Goal: Information Seeking & Learning: Learn about a topic

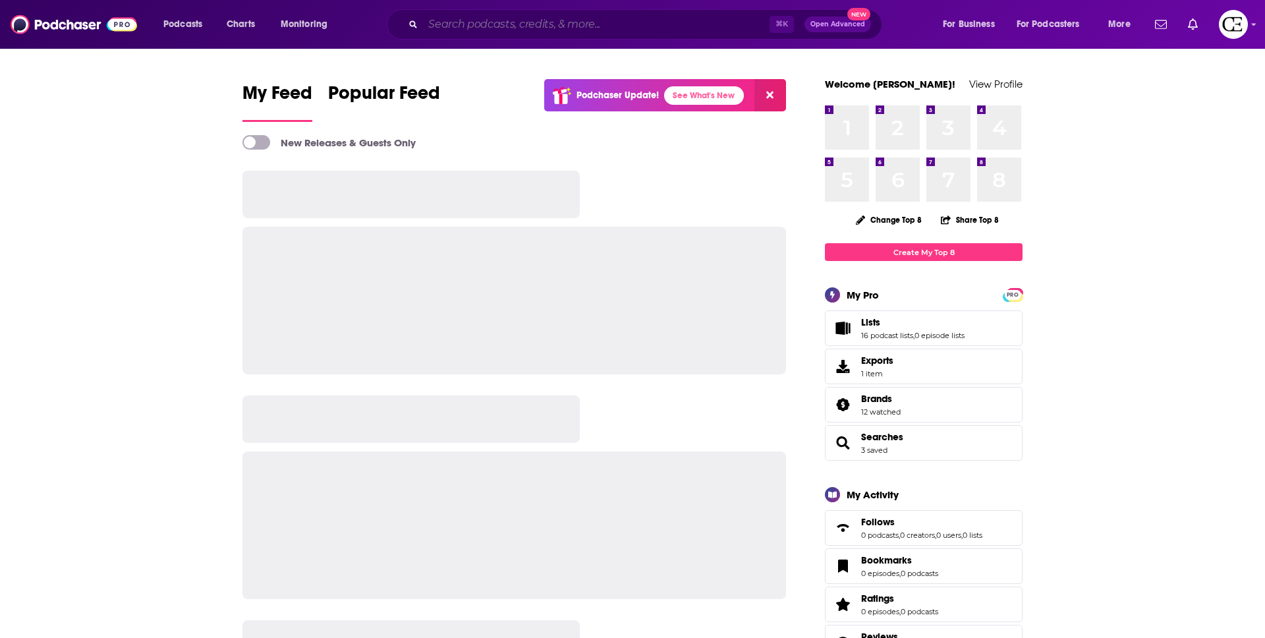
click at [536, 20] on input "Search podcasts, credits, & more..." at bounding box center [596, 24] width 346 height 21
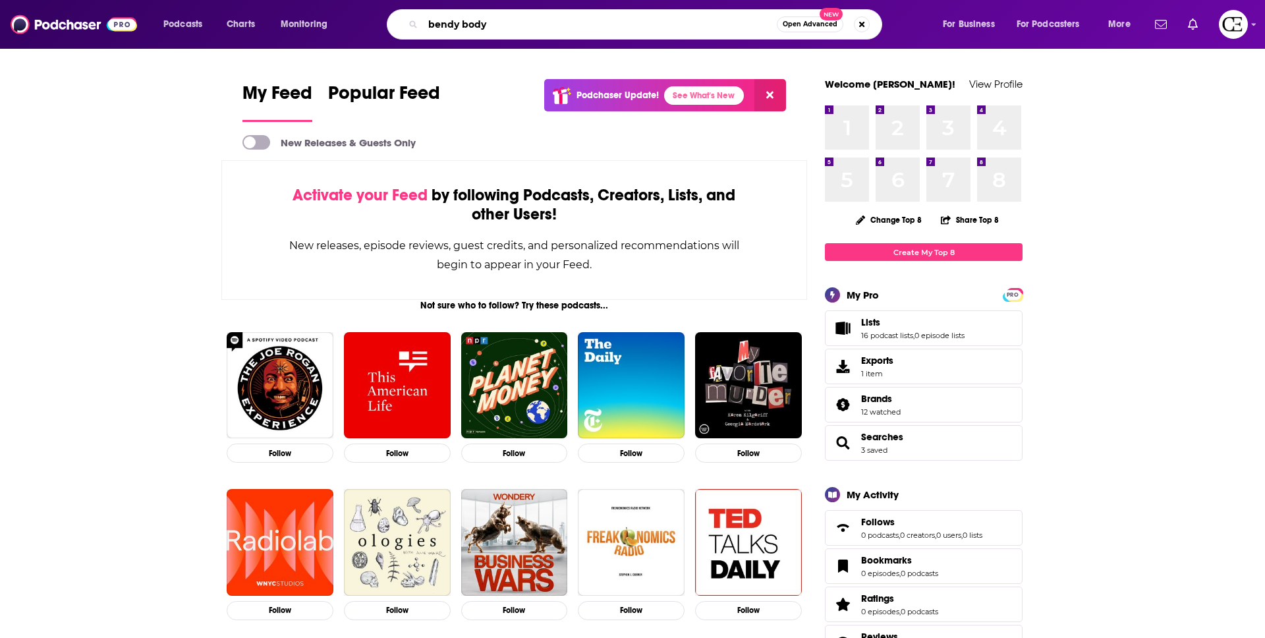
type input "bendy body"
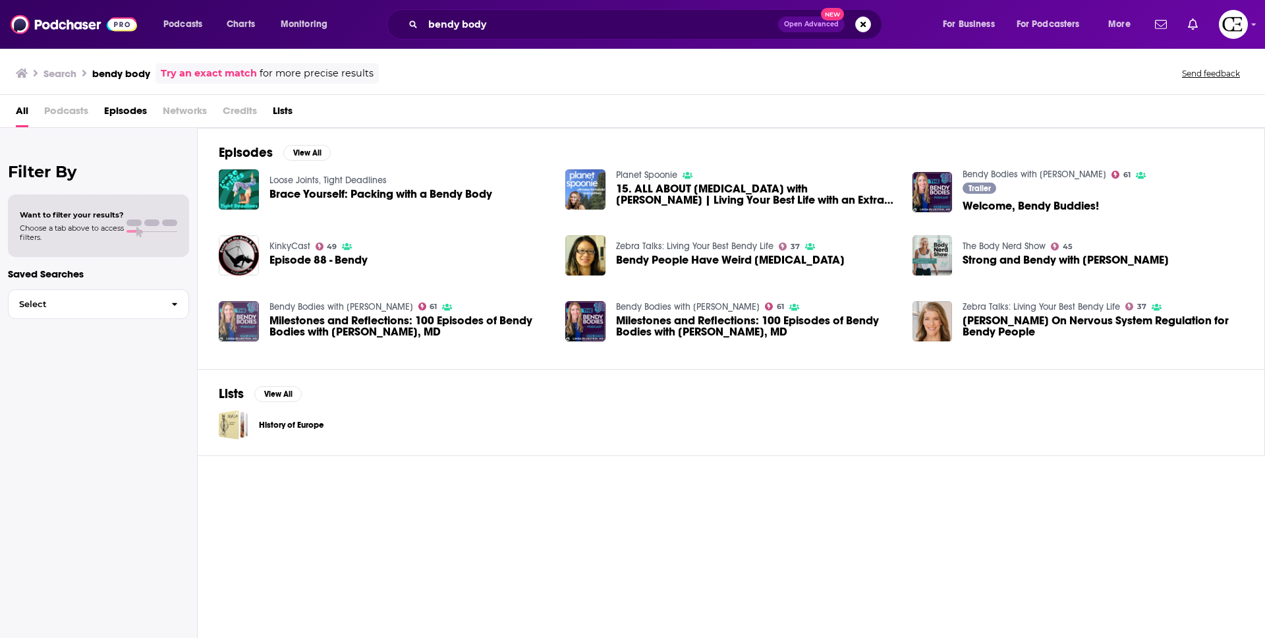
click at [246, 318] on img "Milestones and Reflections: 100 Episodes of Bendy Bodies with Linda Bluestein, …" at bounding box center [239, 321] width 40 height 40
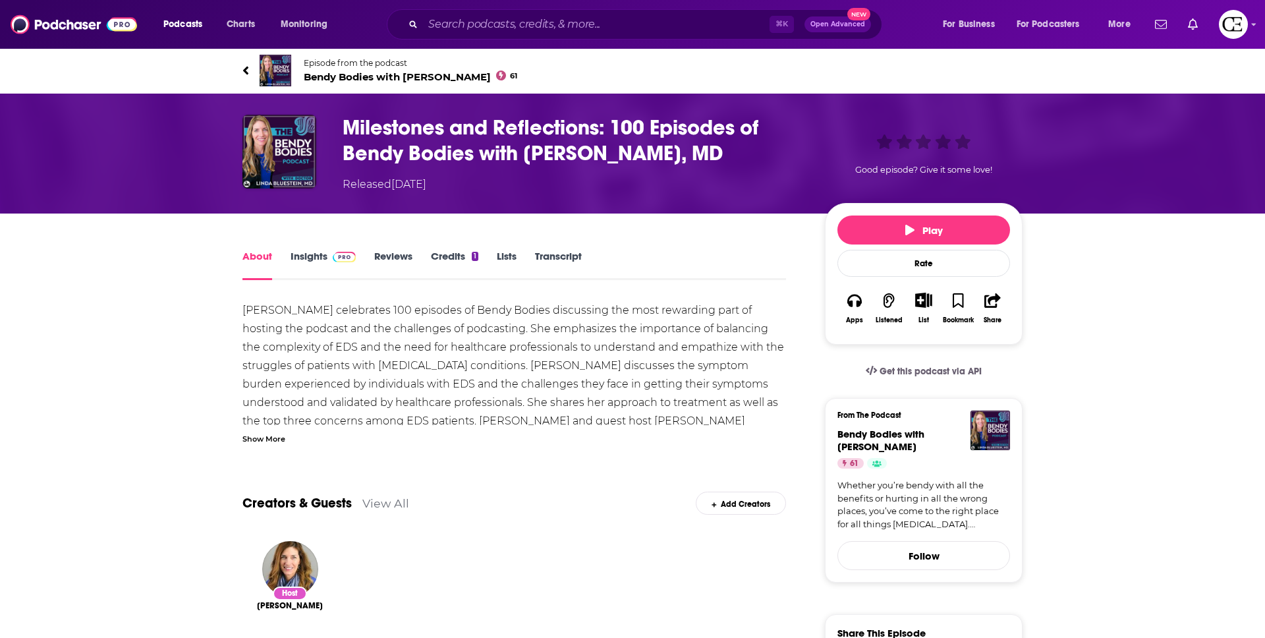
click at [372, 78] on span "Bendy Bodies with [PERSON_NAME] 61" at bounding box center [410, 76] width 213 height 13
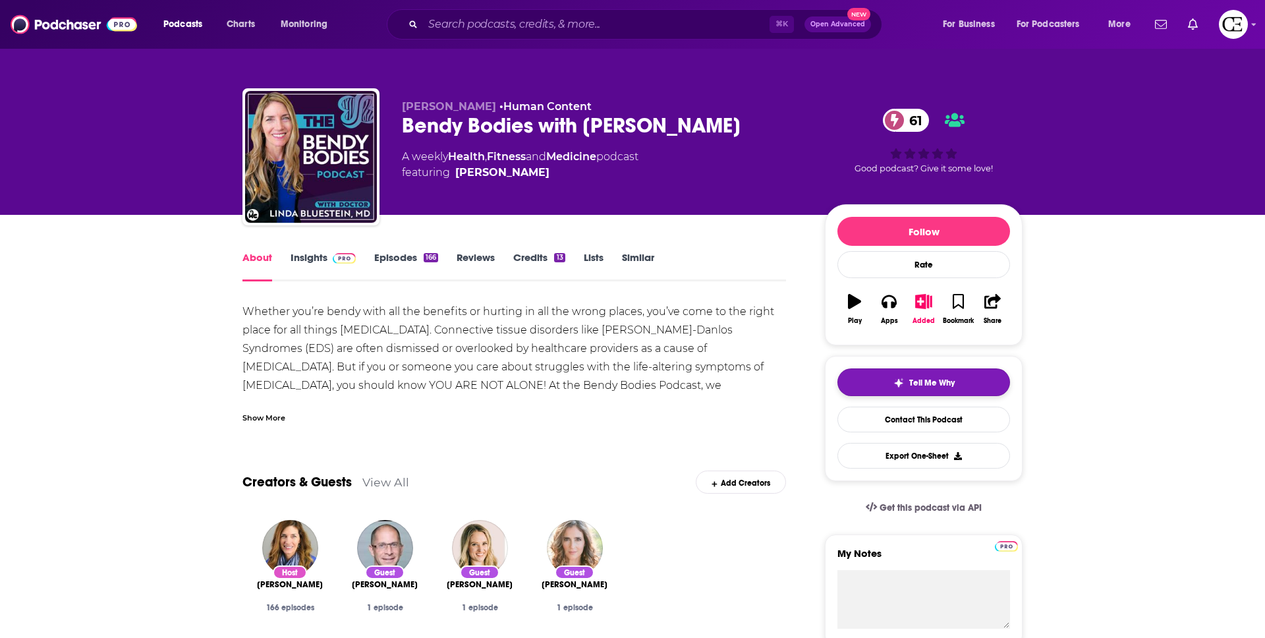
click at [908, 376] on button "Tell Me Why" at bounding box center [923, 382] width 173 height 28
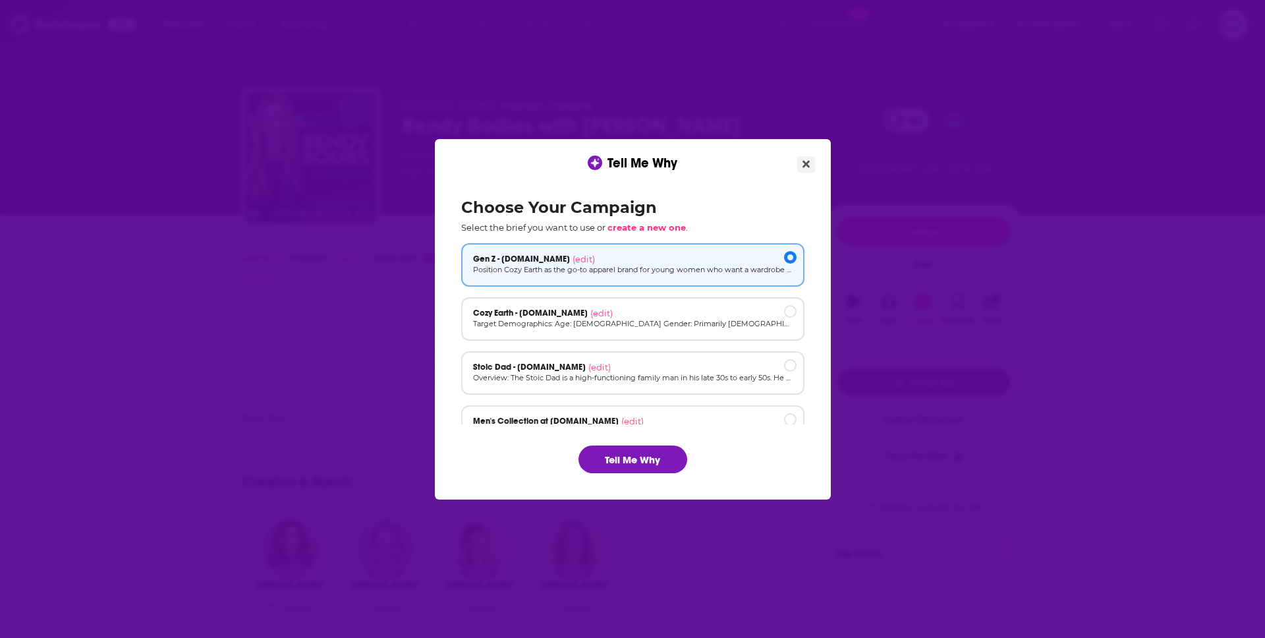
click at [802, 165] on icon "Close" at bounding box center [805, 164] width 7 height 11
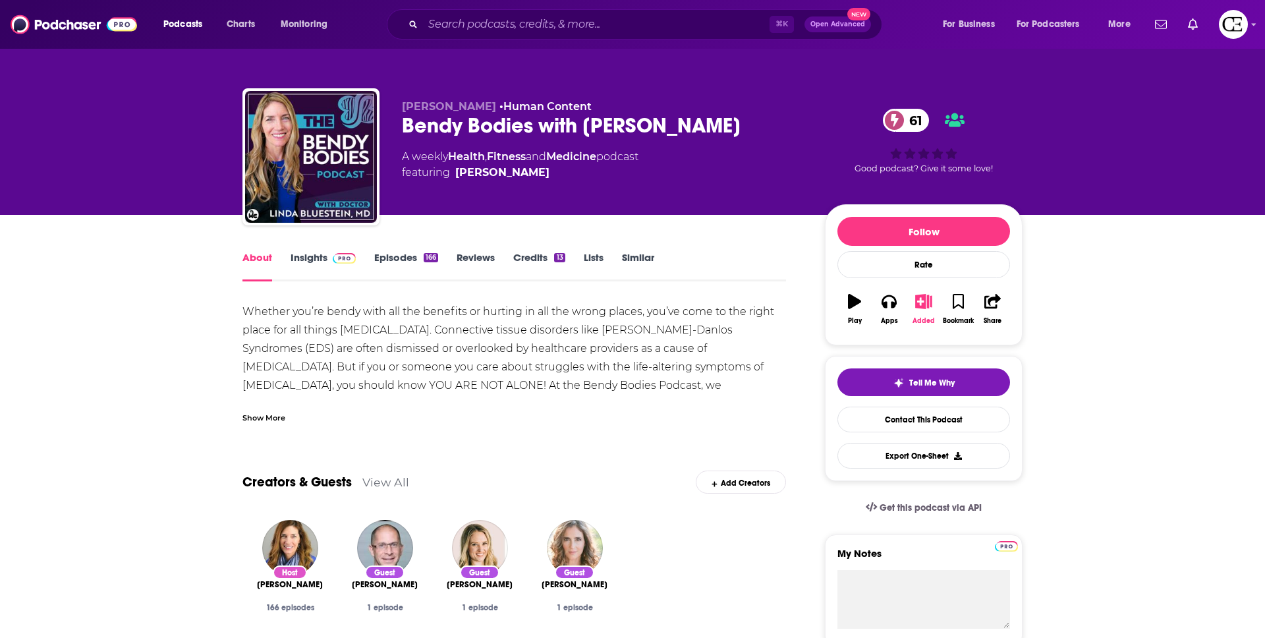
click at [916, 307] on icon "button" at bounding box center [924, 301] width 16 height 14
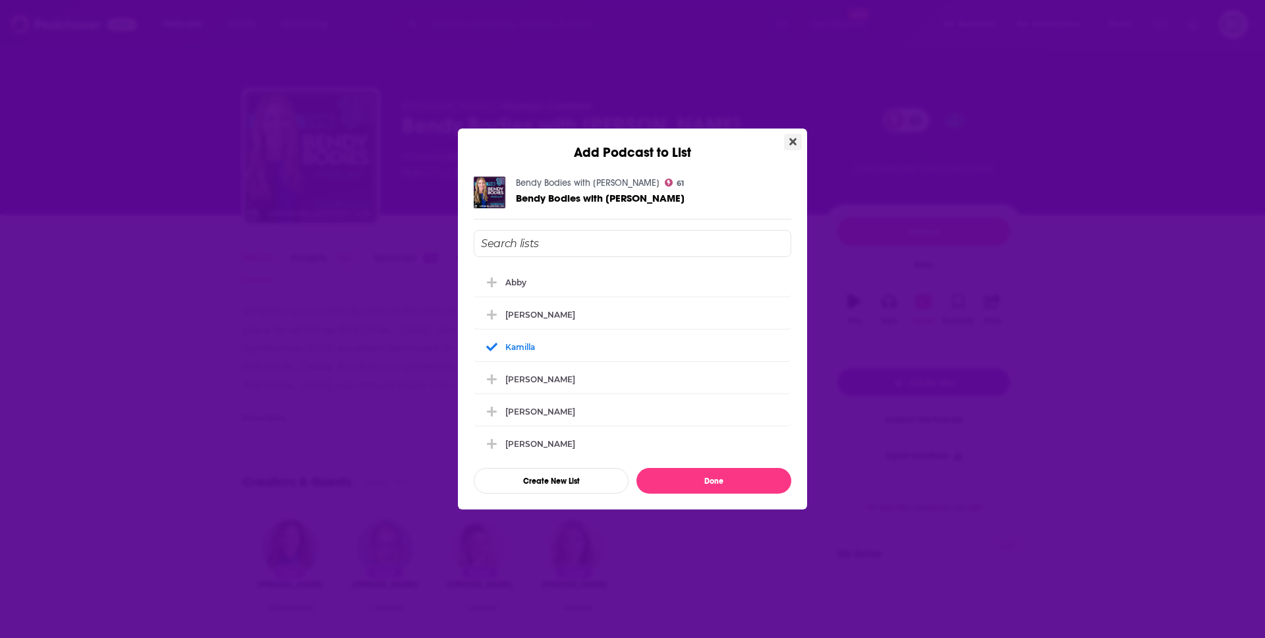
click at [789, 142] on icon "Close" at bounding box center [792, 141] width 7 height 11
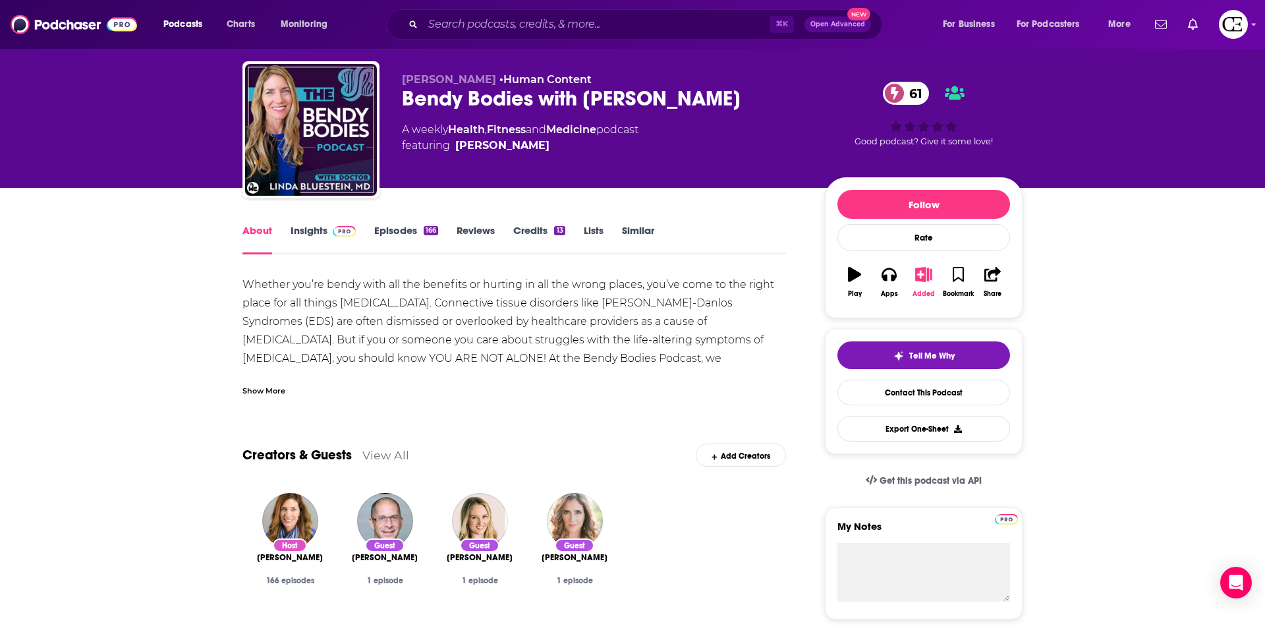
scroll to position [28, 0]
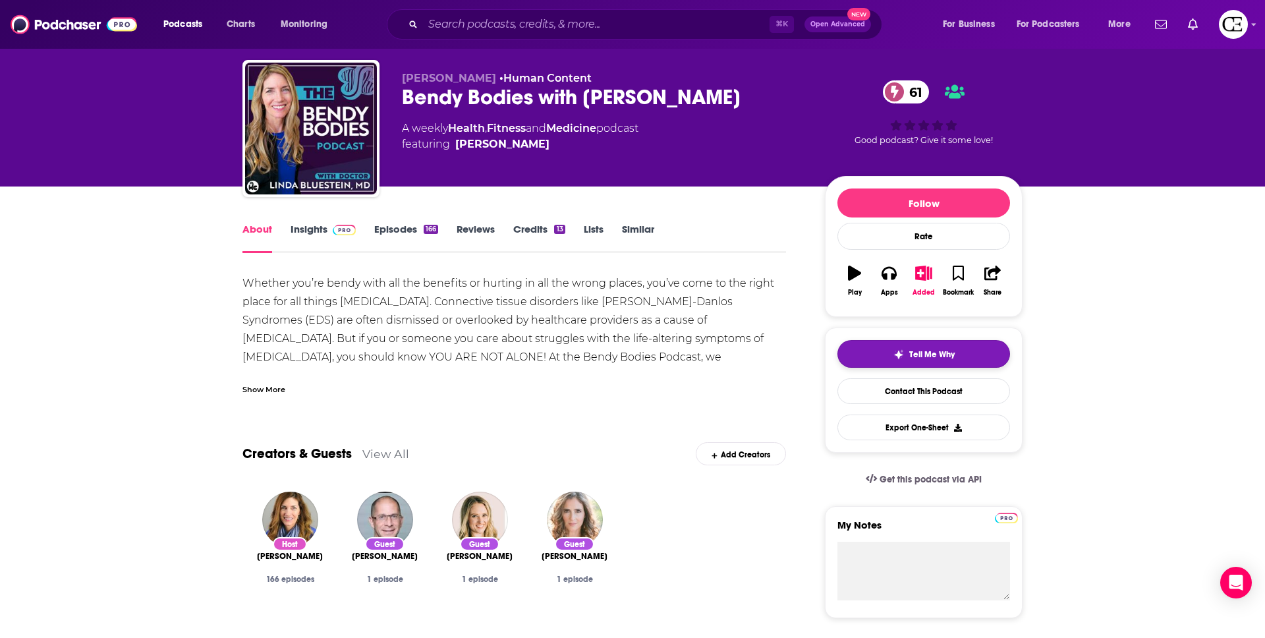
click at [918, 352] on span "Tell Me Why" at bounding box center [931, 354] width 45 height 11
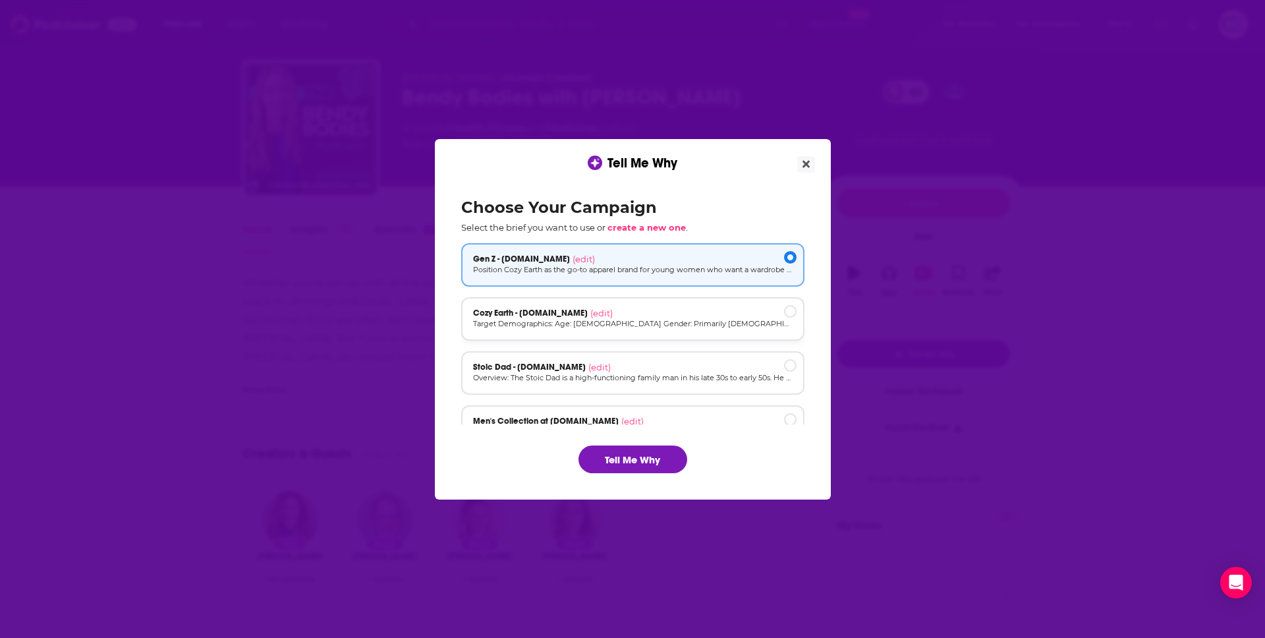
click at [619, 319] on p "Target Demographics: Age: [DEMOGRAPHIC_DATA] Gender: Primarily [DEMOGRAPHIC_DAT…" at bounding box center [632, 323] width 319 height 11
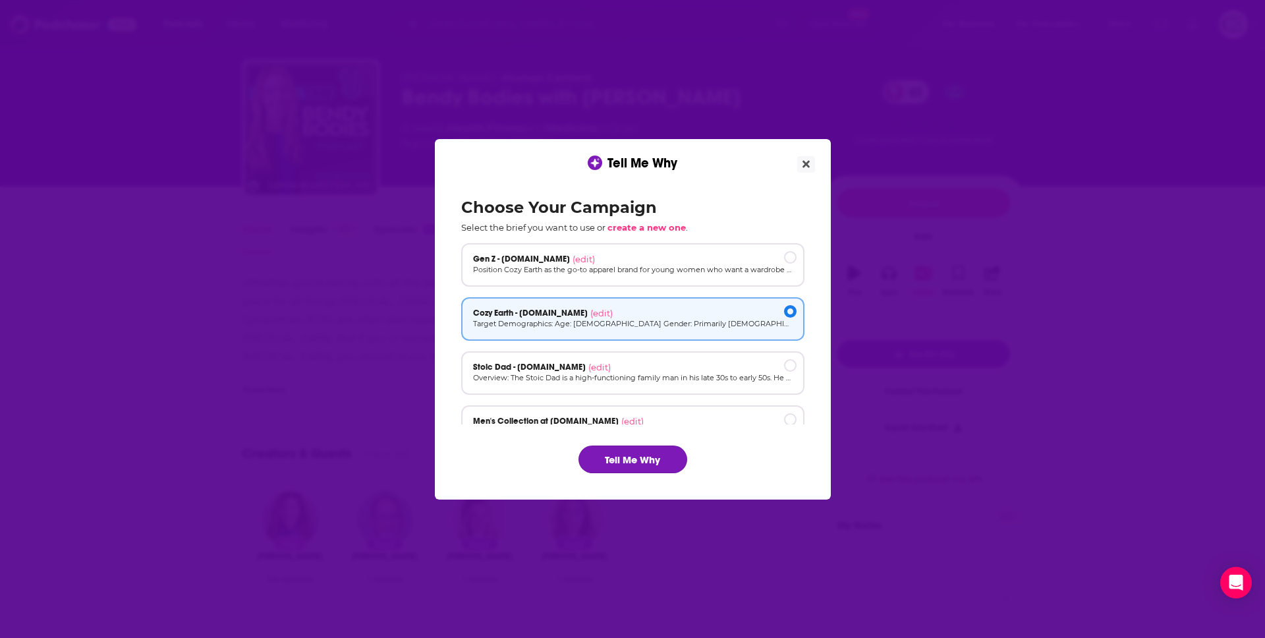
click at [640, 462] on button "Tell Me Why" at bounding box center [632, 459] width 109 height 28
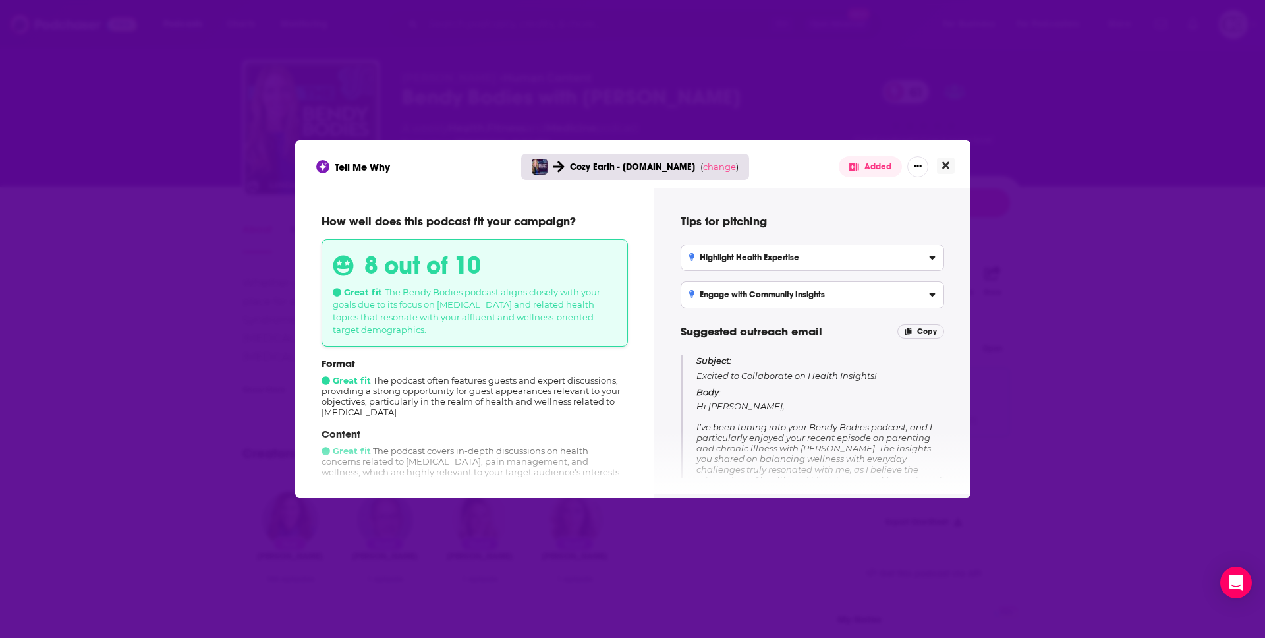
click at [942, 170] on icon "Close" at bounding box center [945, 165] width 7 height 11
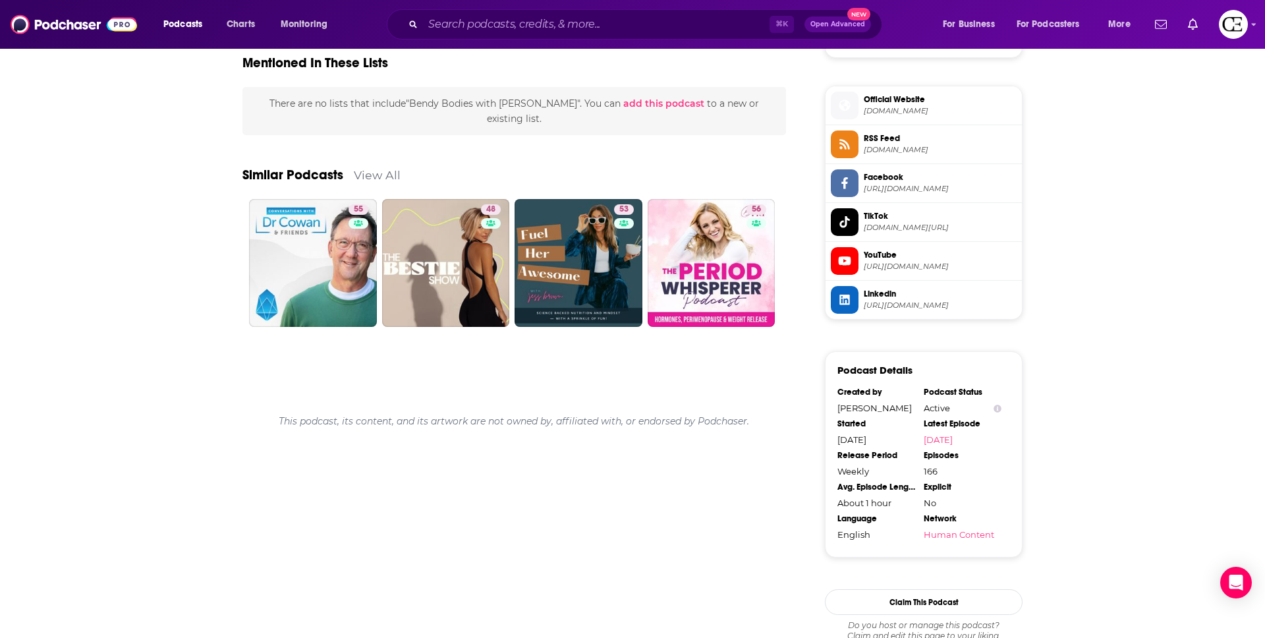
scroll to position [1024, 0]
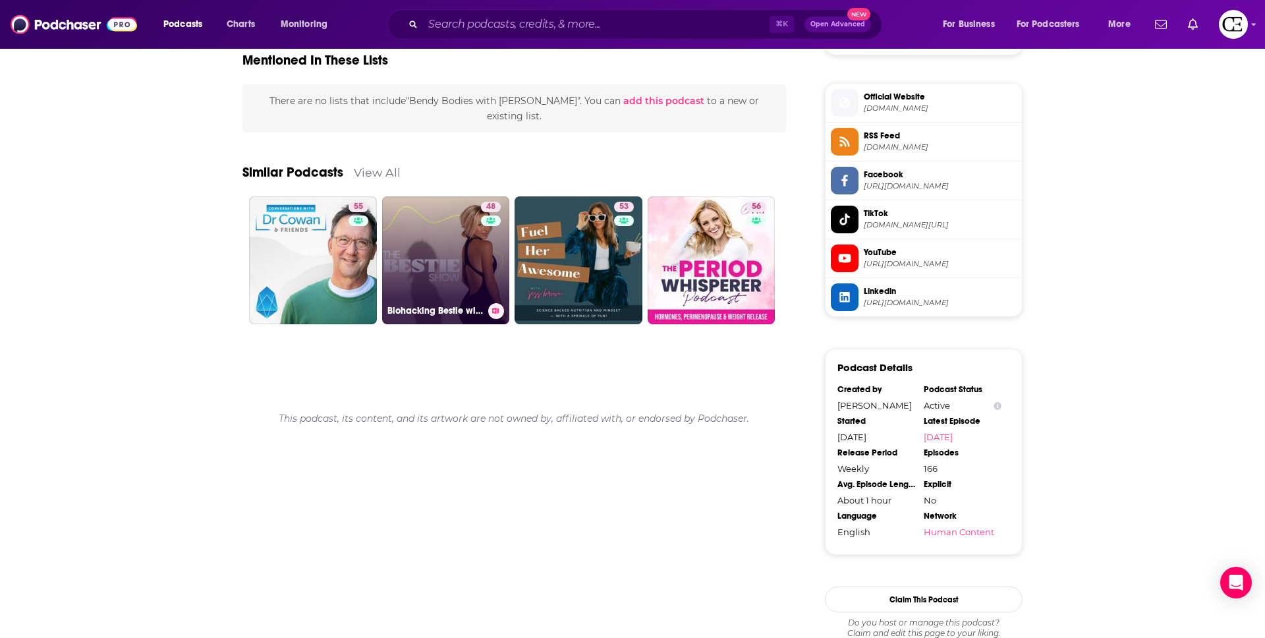
click at [445, 304] on div "Biohacking Bestie with [PERSON_NAME]" at bounding box center [445, 311] width 117 height 16
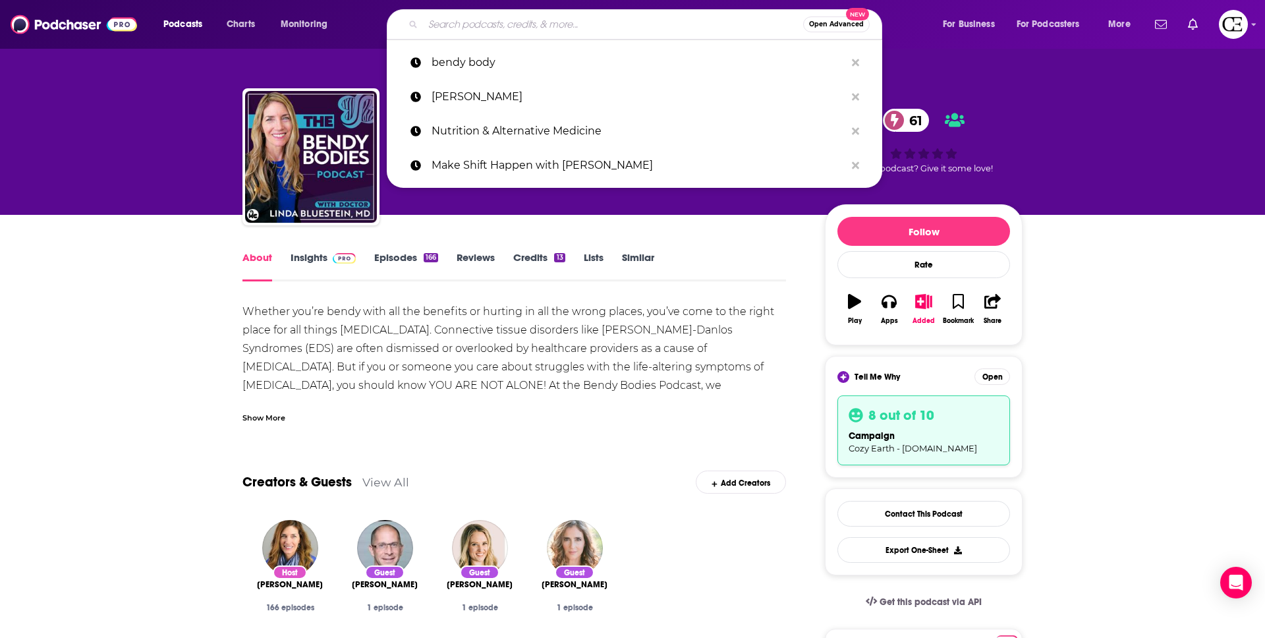
click at [530, 25] on input "Search podcasts, credits, & more..." at bounding box center [613, 24] width 380 height 21
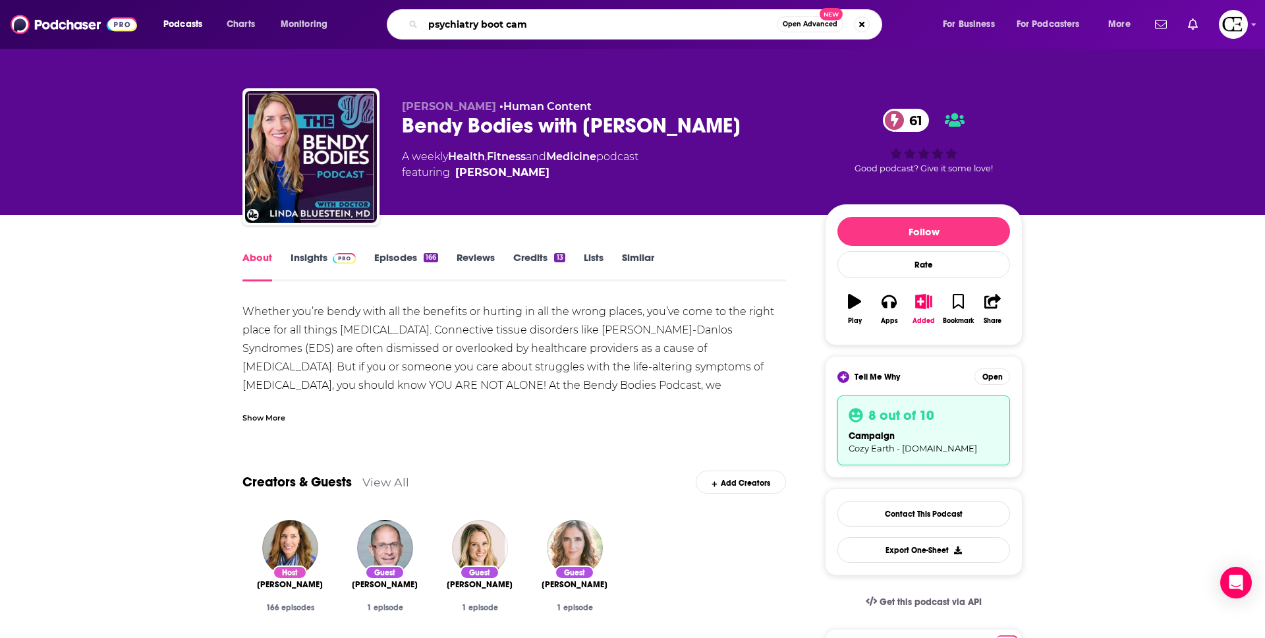
type input "psychiatry boot camp"
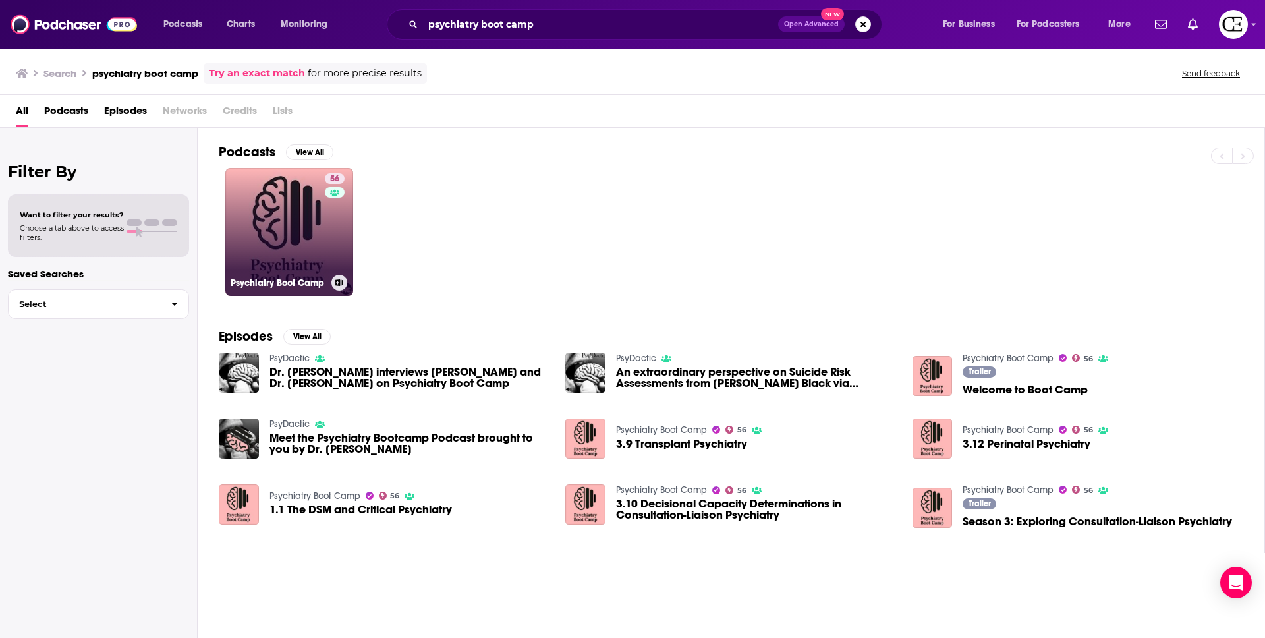
click at [273, 256] on link "56 Psychiatry Boot Camp" at bounding box center [289, 232] width 128 height 128
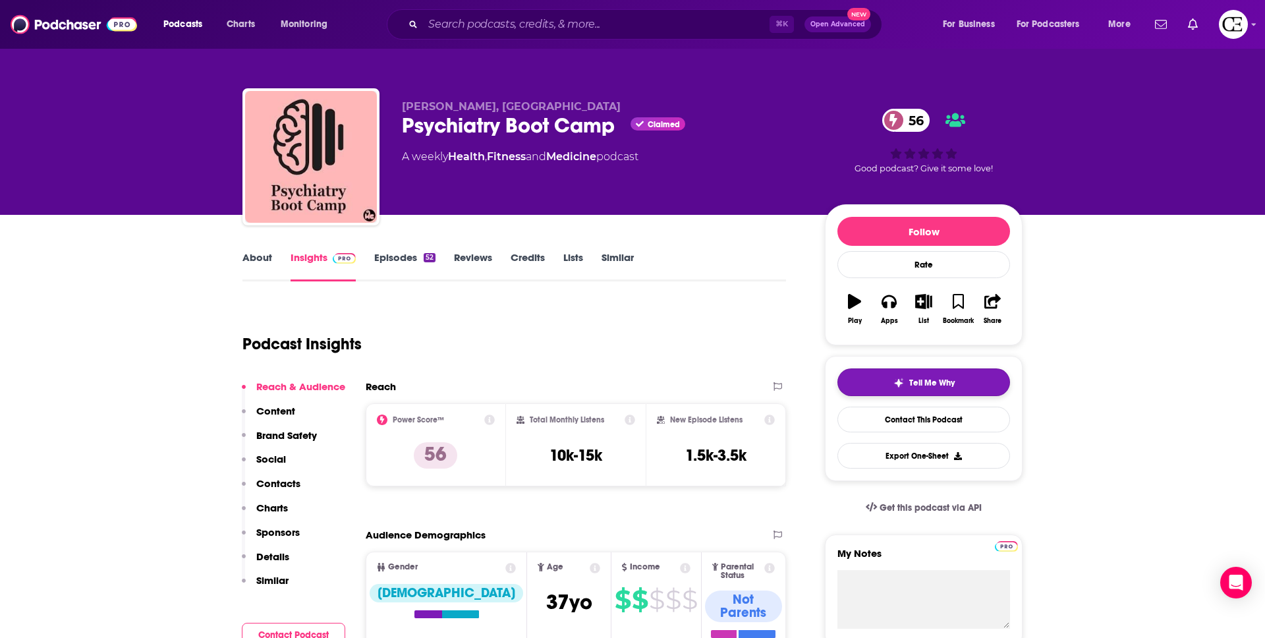
click at [927, 379] on span "Tell Me Why" at bounding box center [931, 382] width 45 height 11
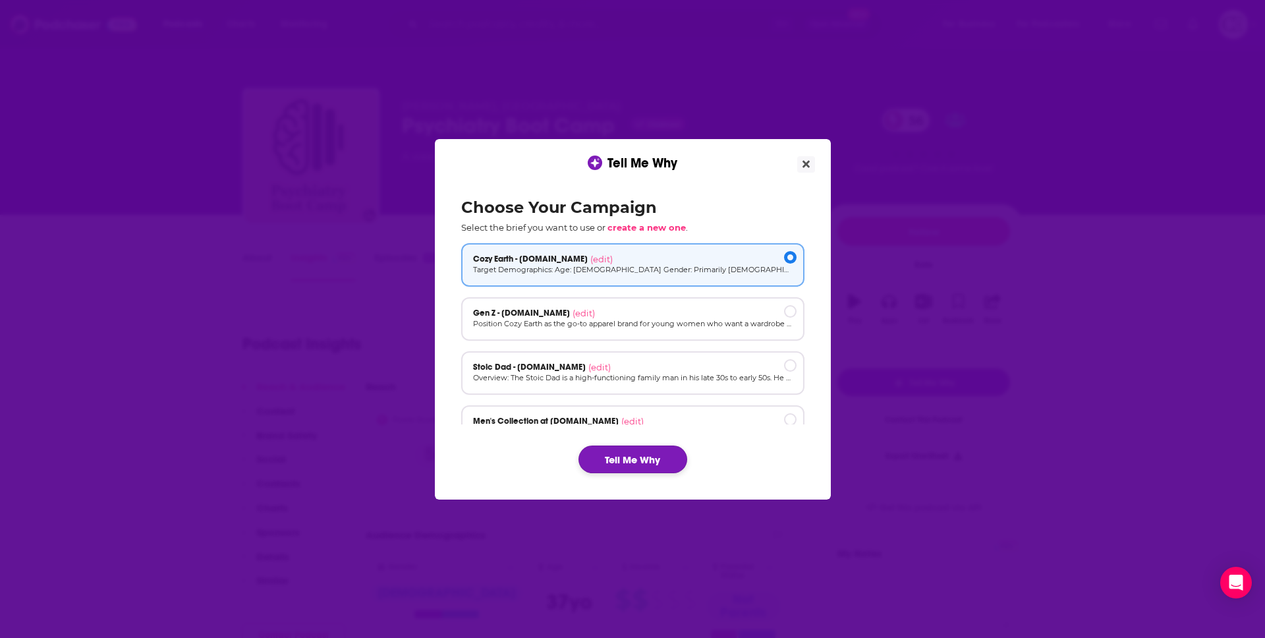
click at [613, 446] on div "Tell Me Why" at bounding box center [632, 459] width 343 height 28
click at [617, 449] on button "Tell Me Why" at bounding box center [632, 459] width 109 height 28
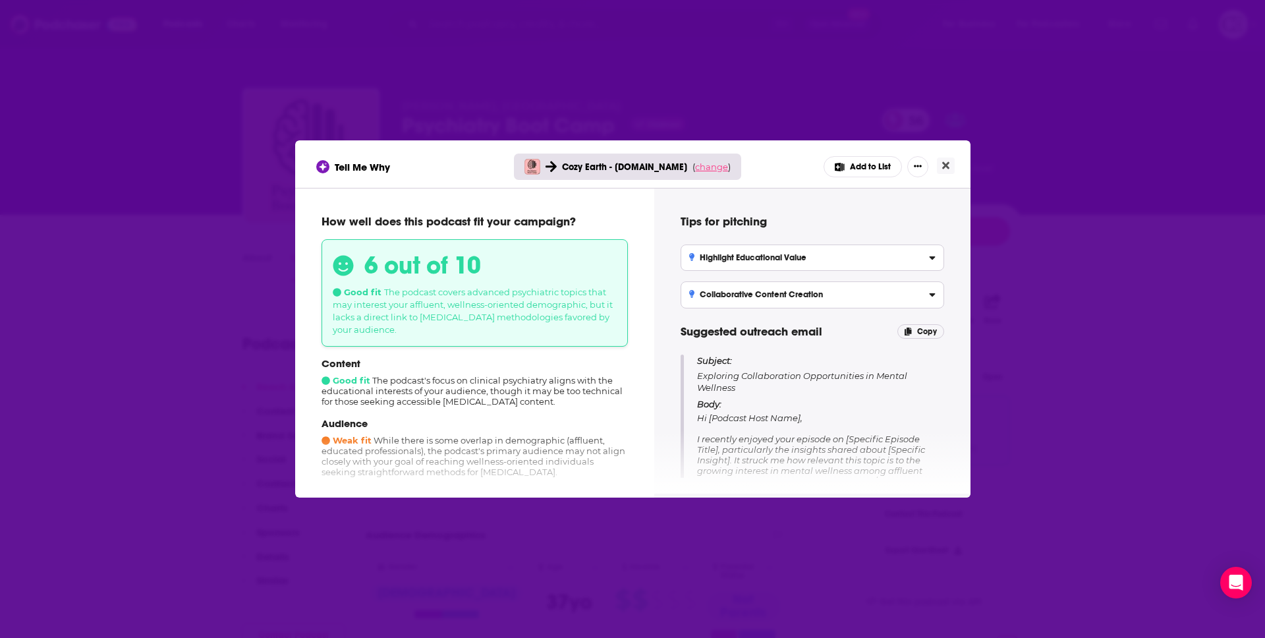
click at [707, 165] on span "change" at bounding box center [711, 166] width 33 height 11
click at [707, 265] on button "Change campaign" at bounding box center [729, 265] width 89 height 16
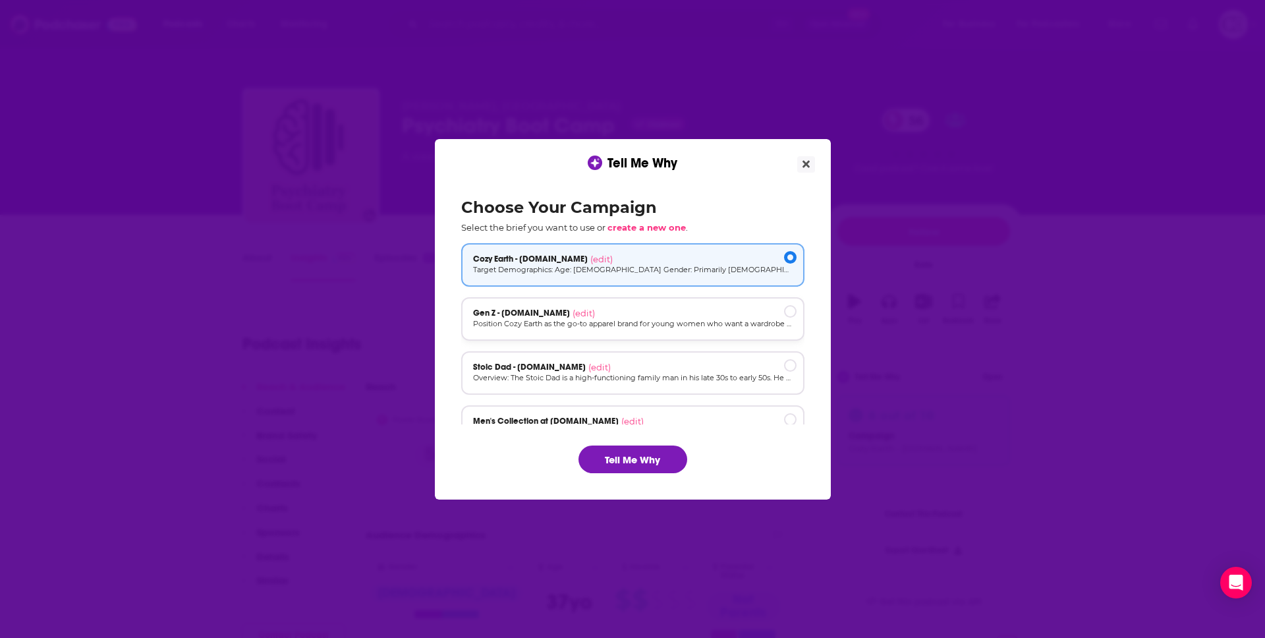
click at [673, 314] on div "Gen Z - [DOMAIN_NAME] (edit)" at bounding box center [632, 313] width 319 height 11
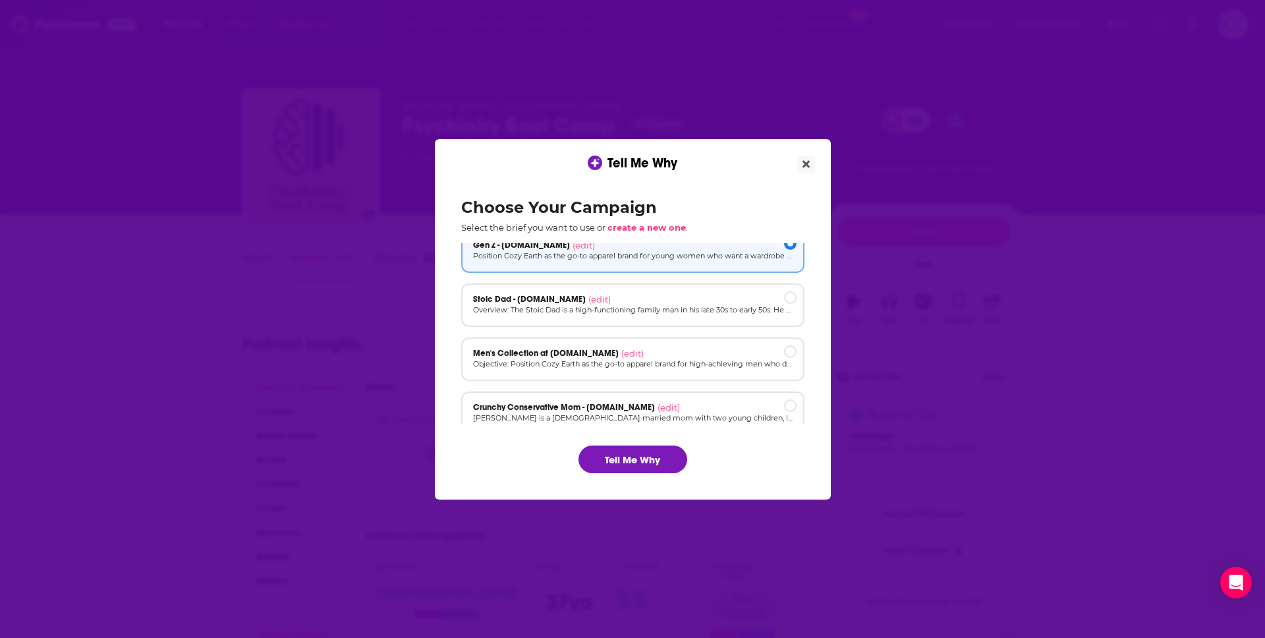
scroll to position [89, 0]
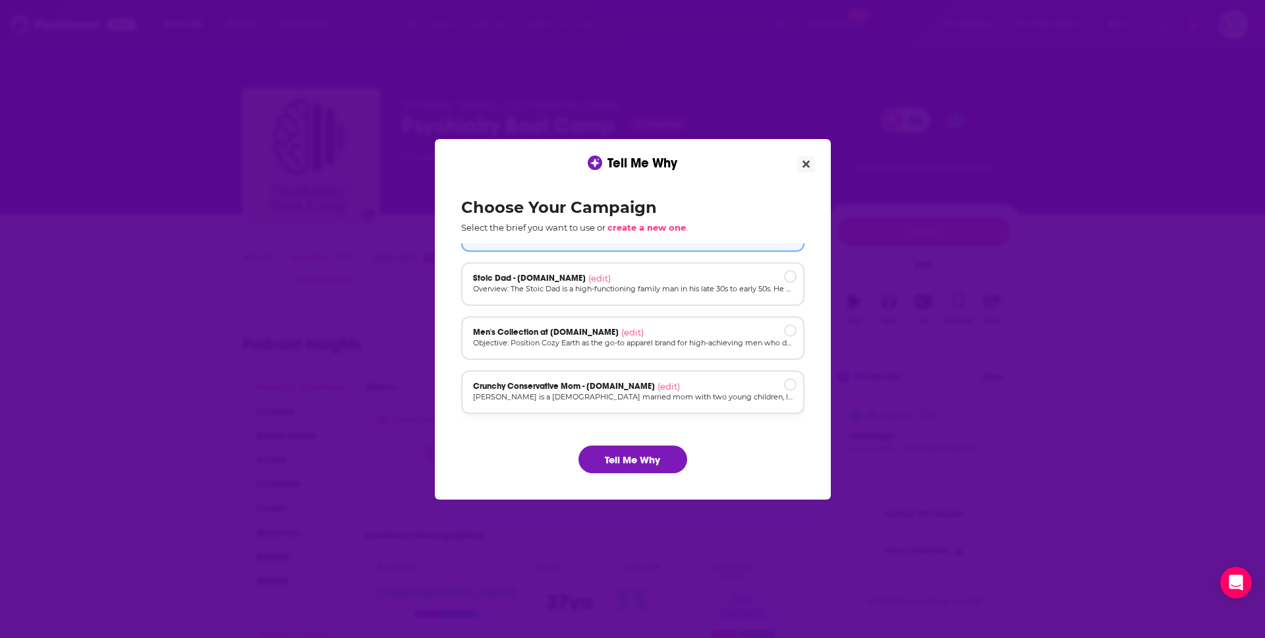
click at [725, 393] on p "[PERSON_NAME] is a [DEMOGRAPHIC_DATA] married mom with two young children, livi…" at bounding box center [632, 396] width 319 height 11
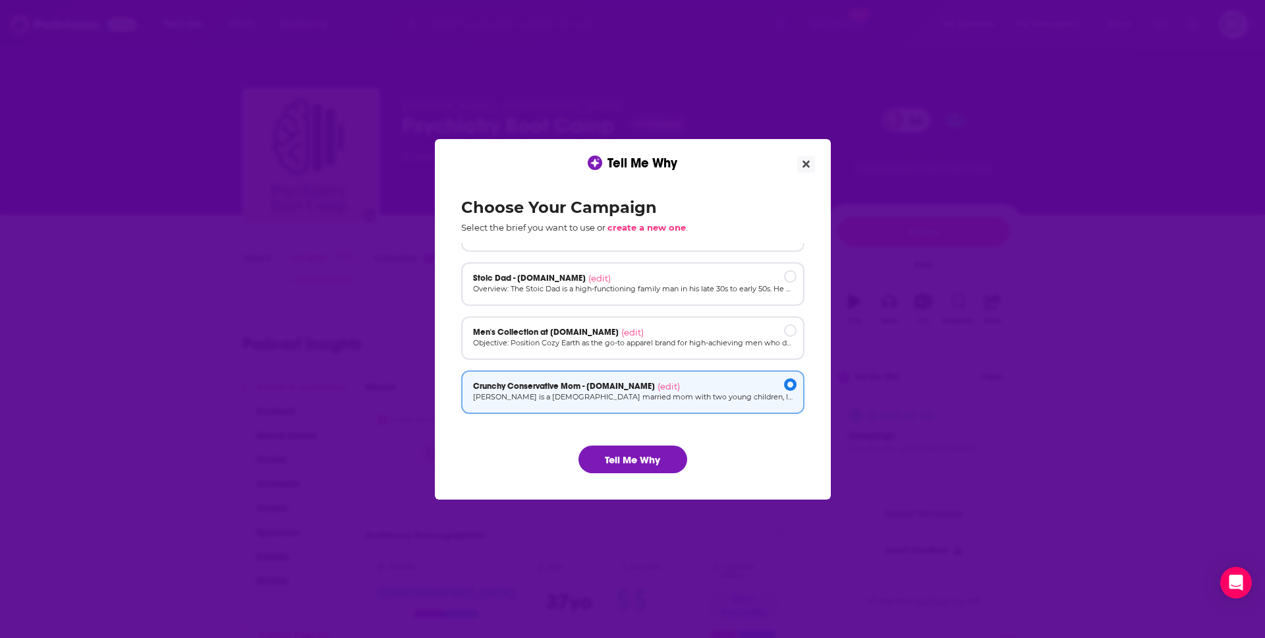
click at [657, 442] on div "Choose Your Campaign Select the brief you want to use or create a new one . Coz…" at bounding box center [633, 335] width 364 height 296
click at [653, 464] on button "Tell Me Why" at bounding box center [632, 459] width 109 height 28
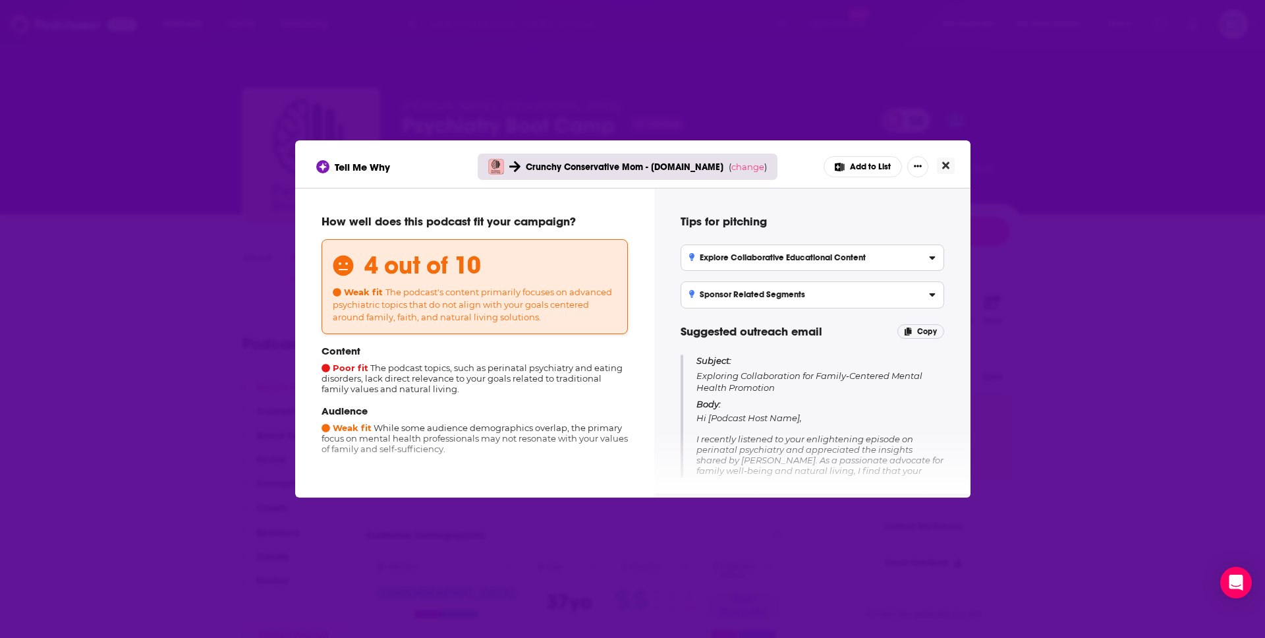
click at [942, 166] on icon "Close" at bounding box center [945, 165] width 7 height 11
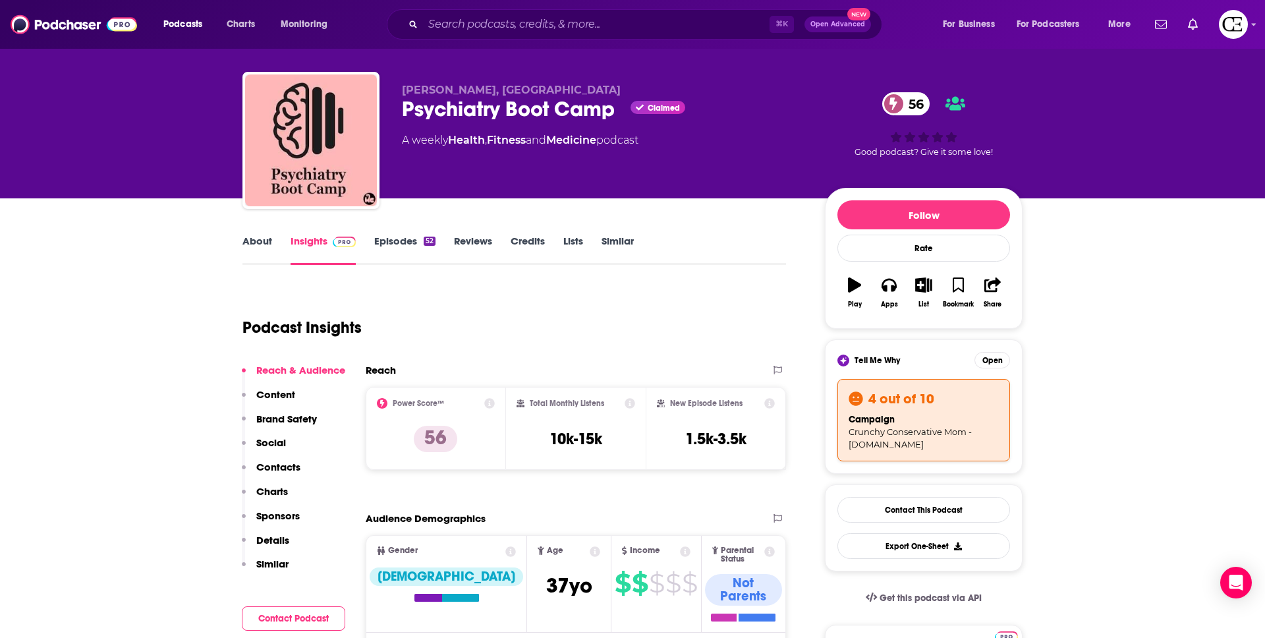
scroll to position [0, 0]
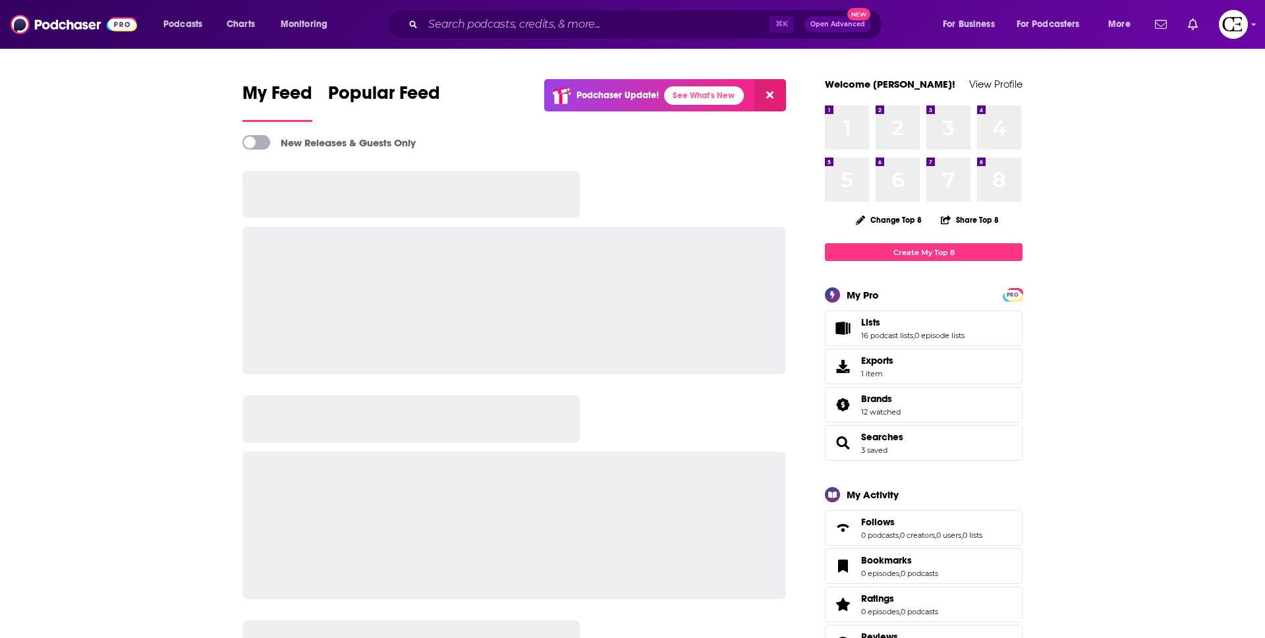
scroll to position [1, 0]
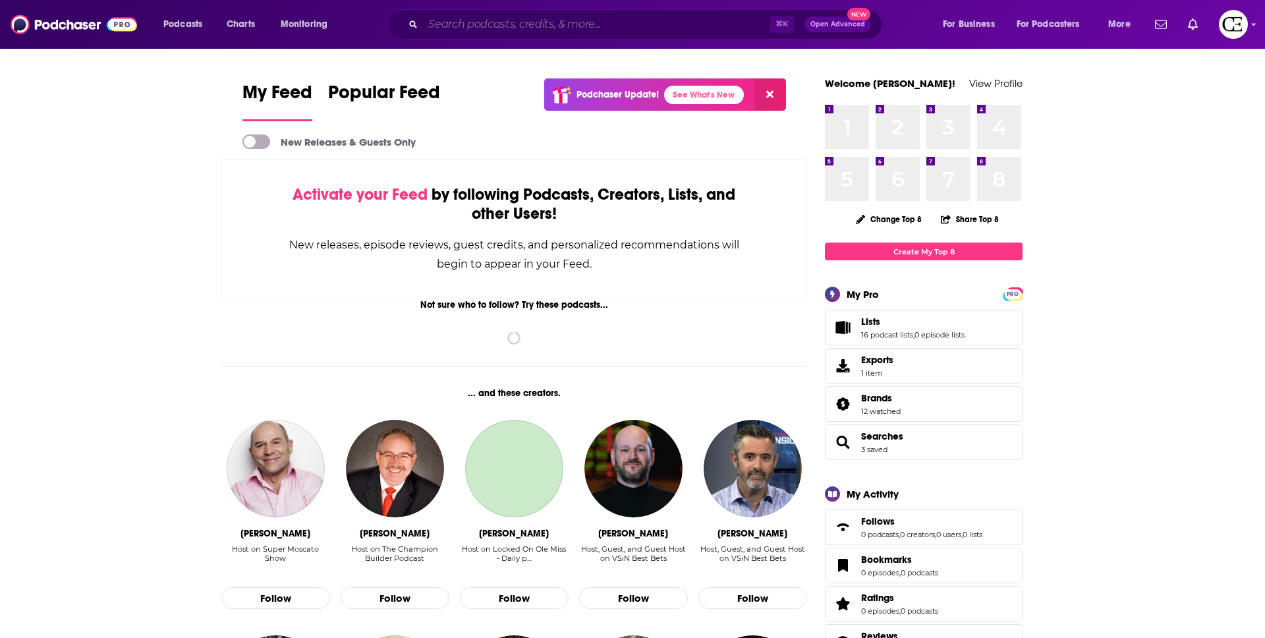
click at [510, 28] on input "Search podcasts, credits, & more..." at bounding box center [596, 24] width 346 height 21
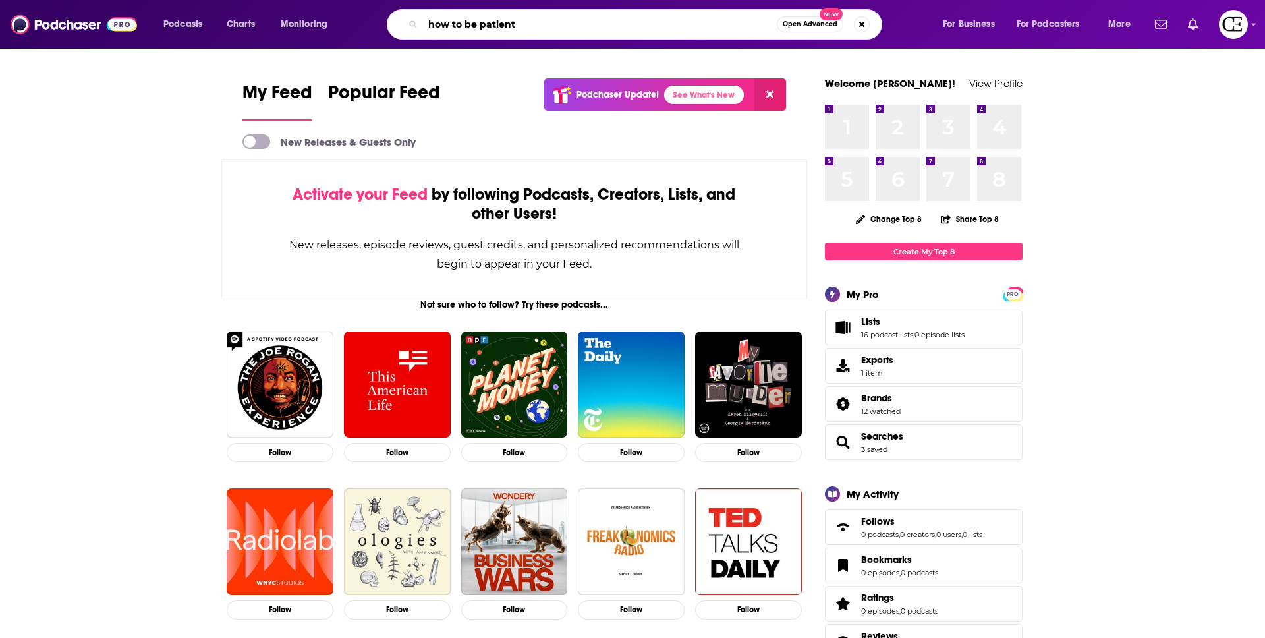
type input "how to be patient"
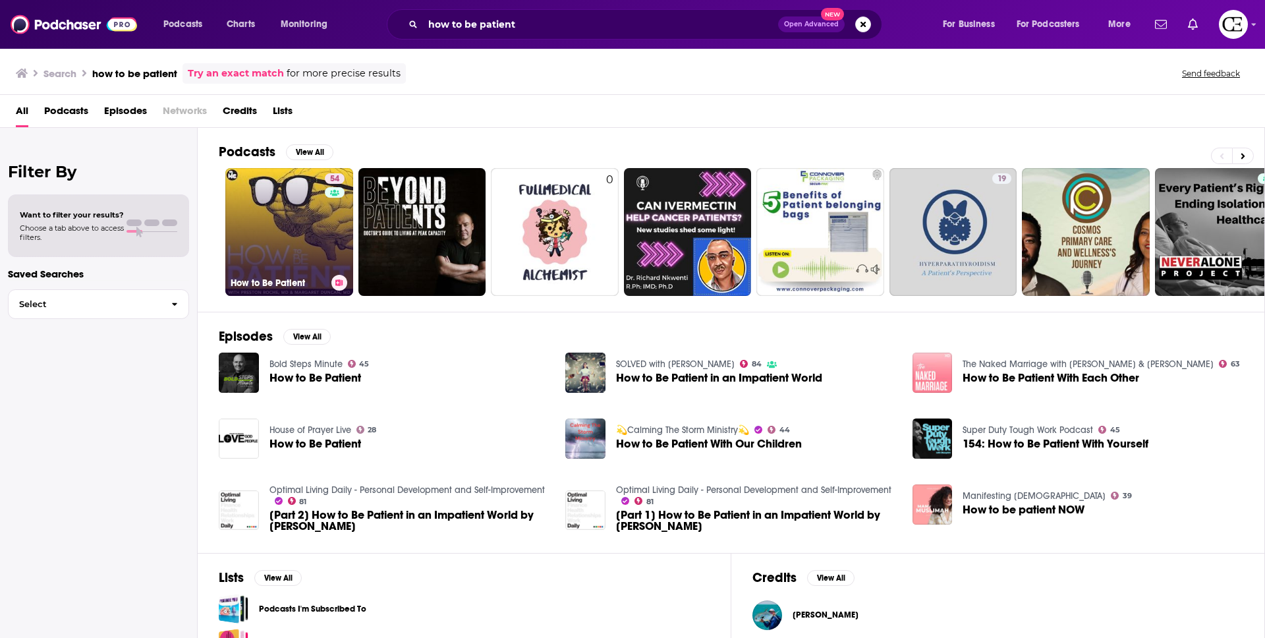
click at [269, 236] on link "54 How to Be Patient" at bounding box center [289, 232] width 128 height 128
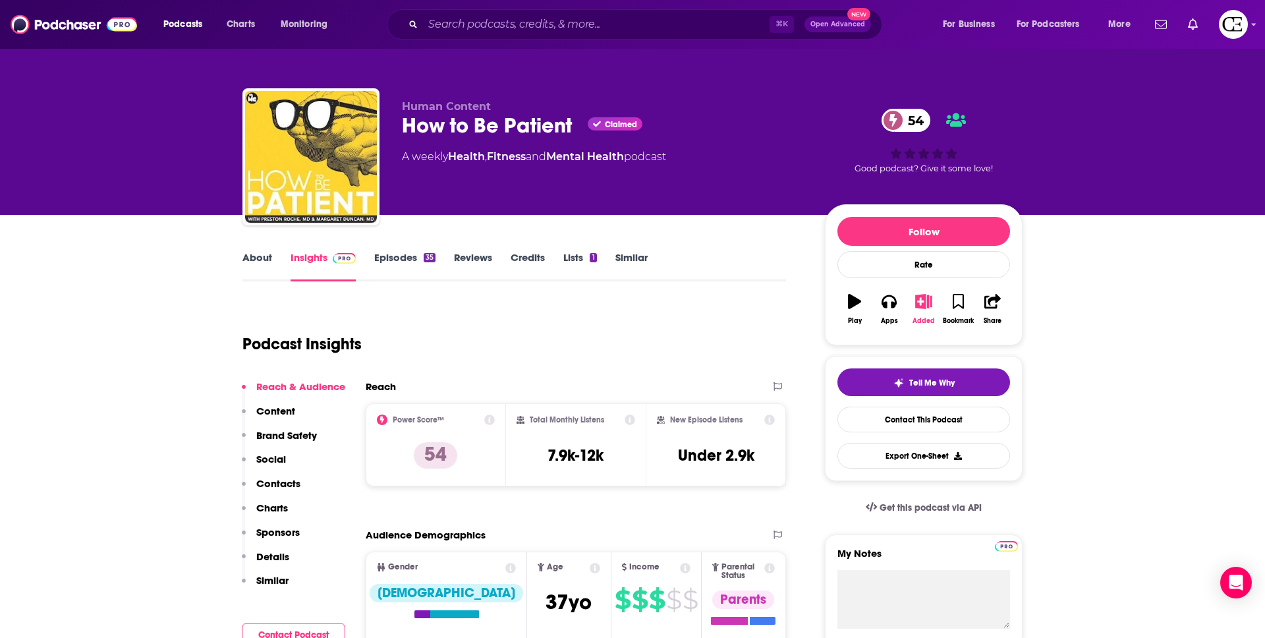
click at [914, 304] on button "Added" at bounding box center [923, 308] width 34 height 47
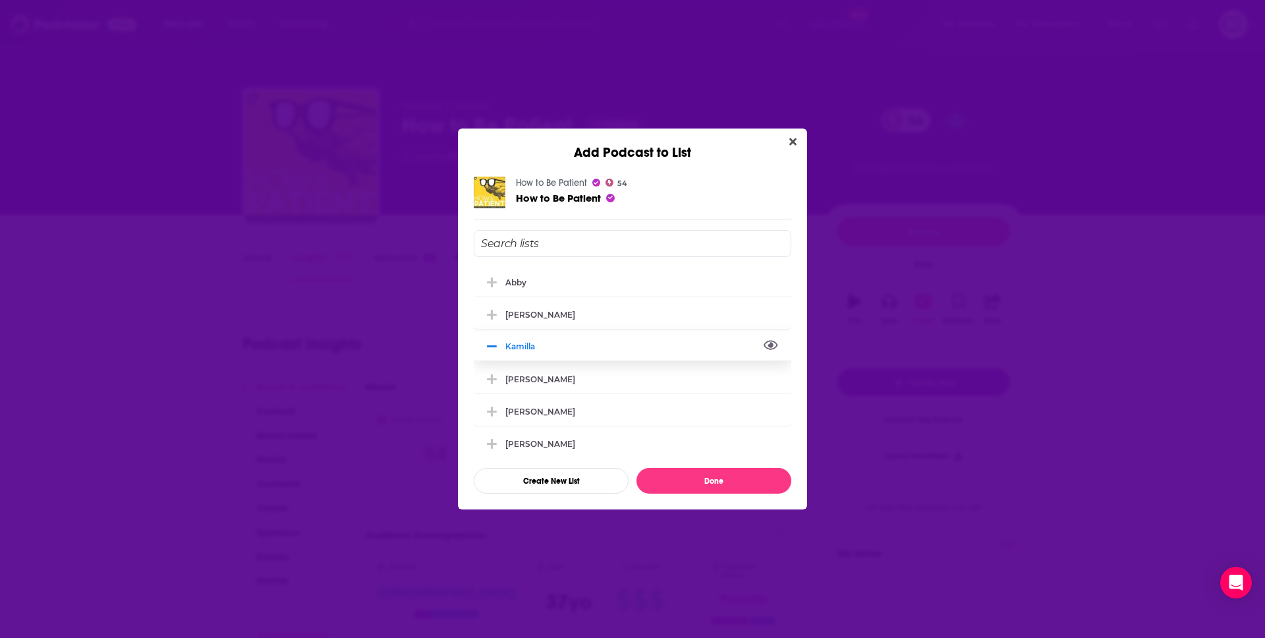
click at [771, 348] on icon "View Link" at bounding box center [770, 345] width 14 height 13
click at [800, 139] on button "Close" at bounding box center [793, 142] width 18 height 16
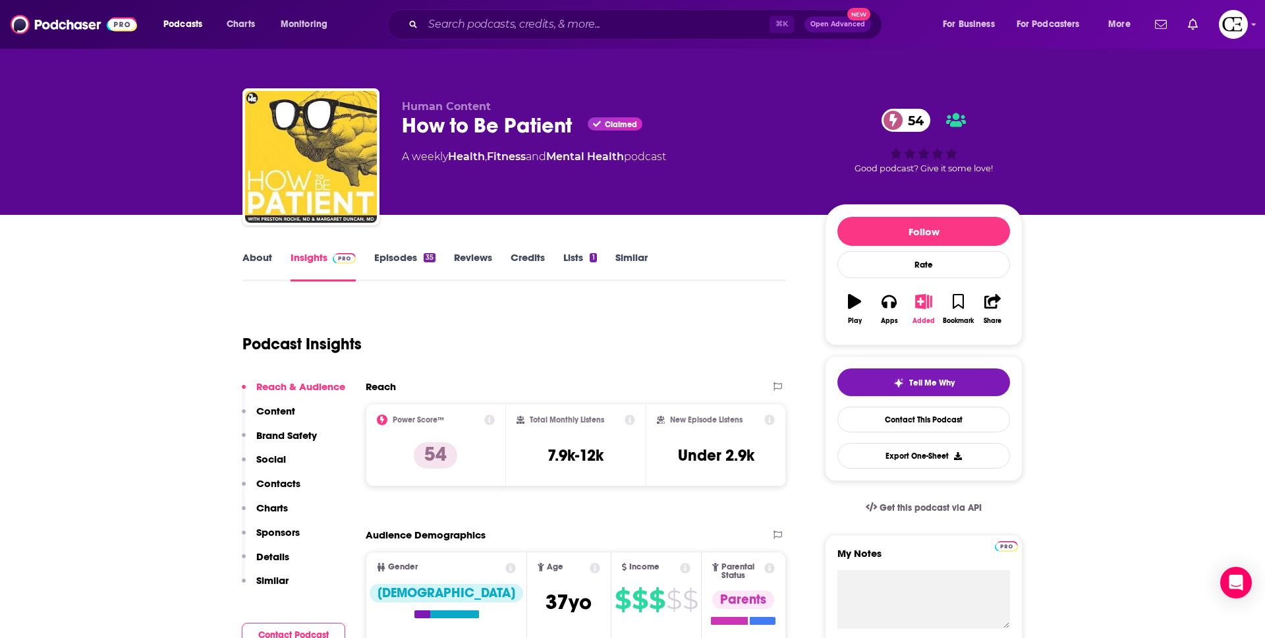
scroll to position [17, 0]
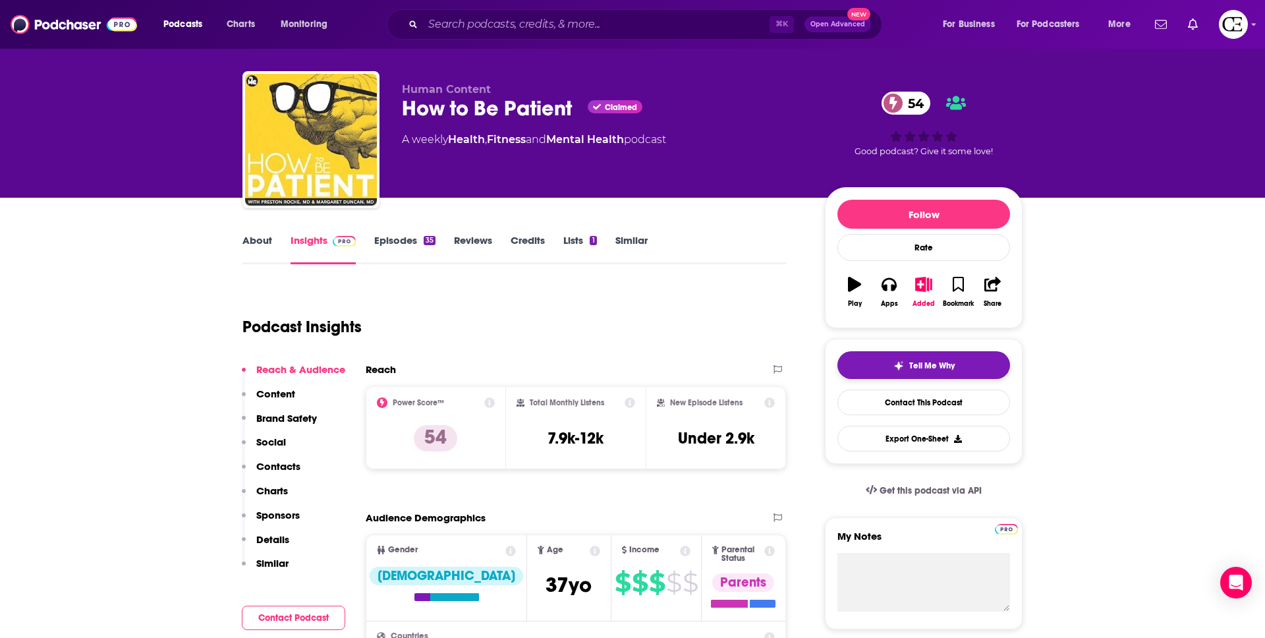
click at [899, 366] on img "button" at bounding box center [898, 365] width 11 height 11
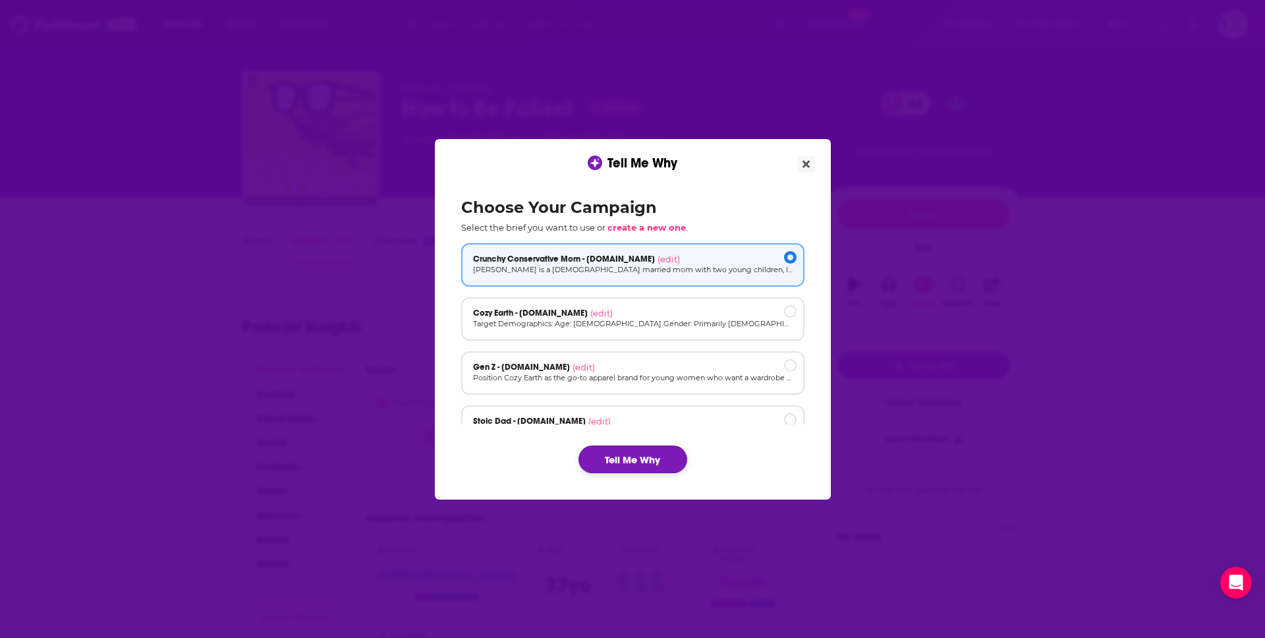
click at [667, 454] on button "Tell Me Why" at bounding box center [632, 459] width 109 height 28
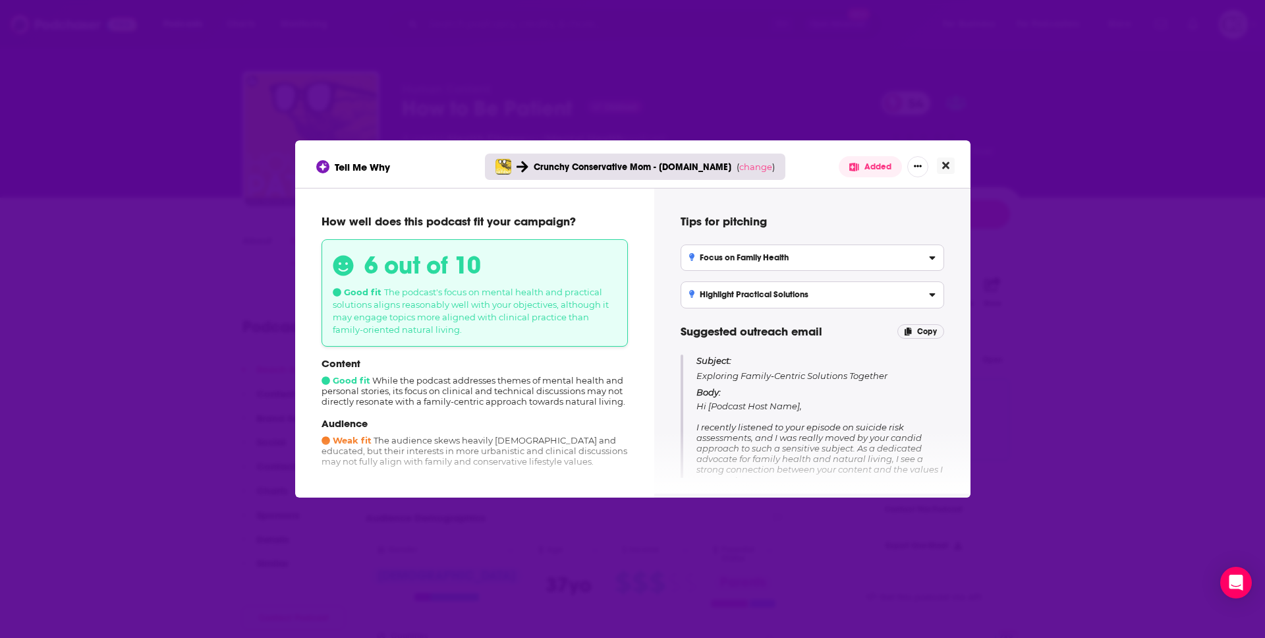
click at [951, 167] on button "Close" at bounding box center [946, 165] width 18 height 16
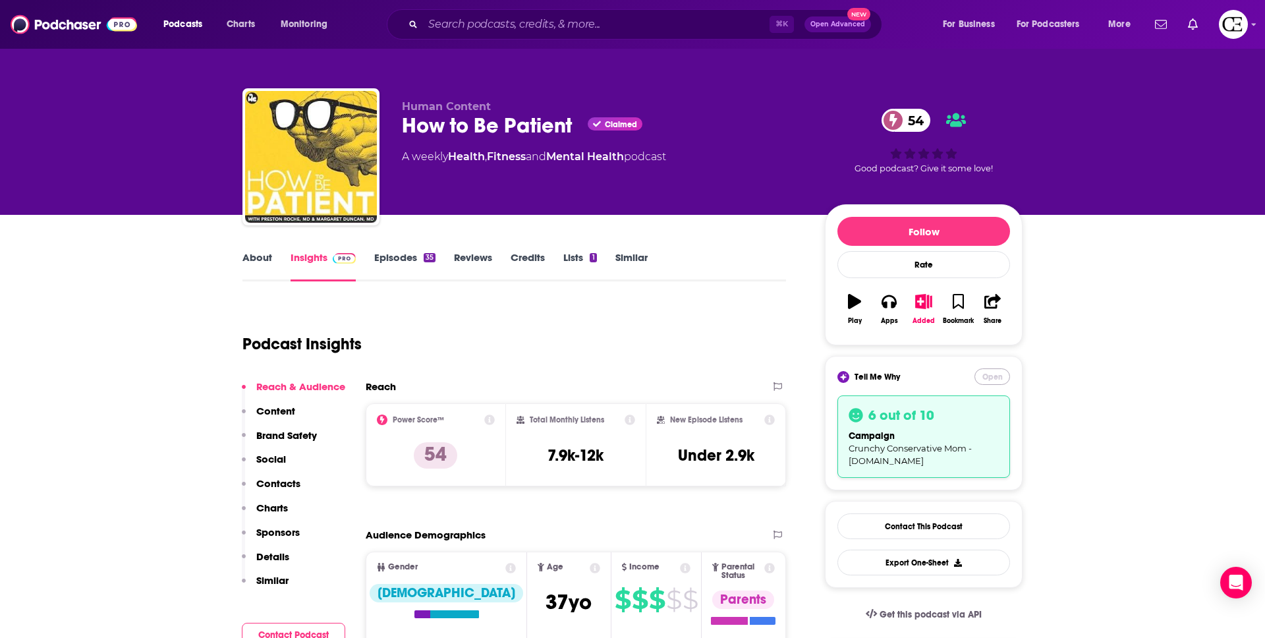
click at [993, 373] on button "Open" at bounding box center [992, 376] width 36 height 16
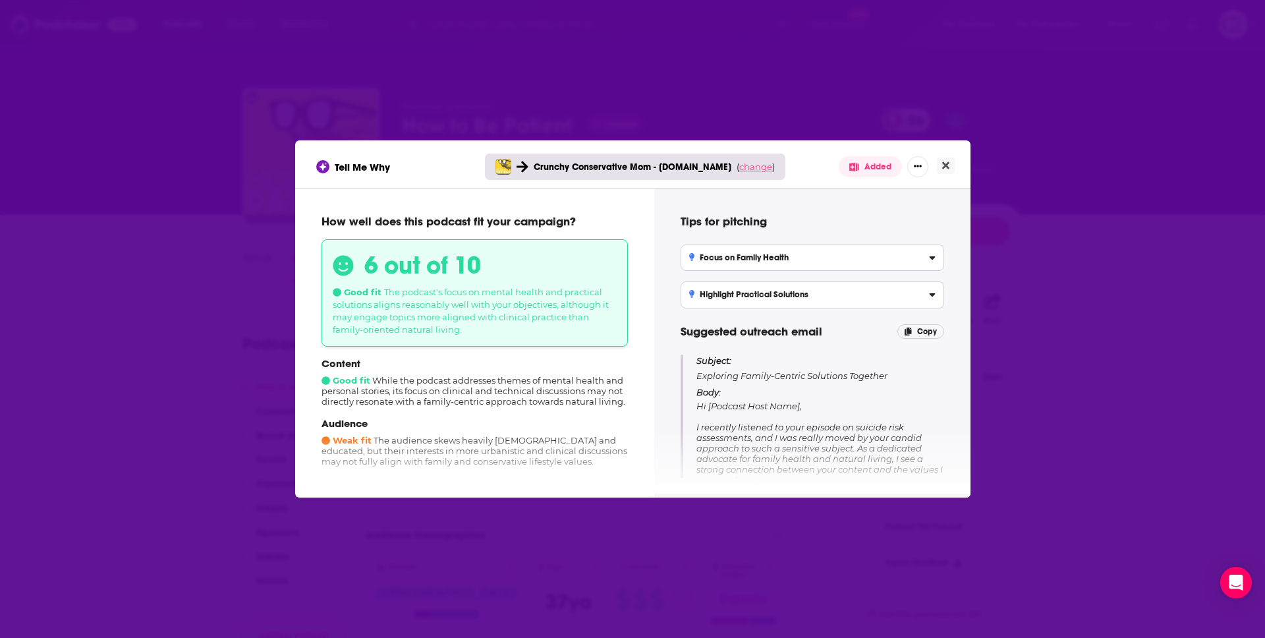
click at [759, 171] on span "change" at bounding box center [755, 166] width 33 height 11
click at [759, 264] on button "Change campaign" at bounding box center [773, 265] width 89 height 16
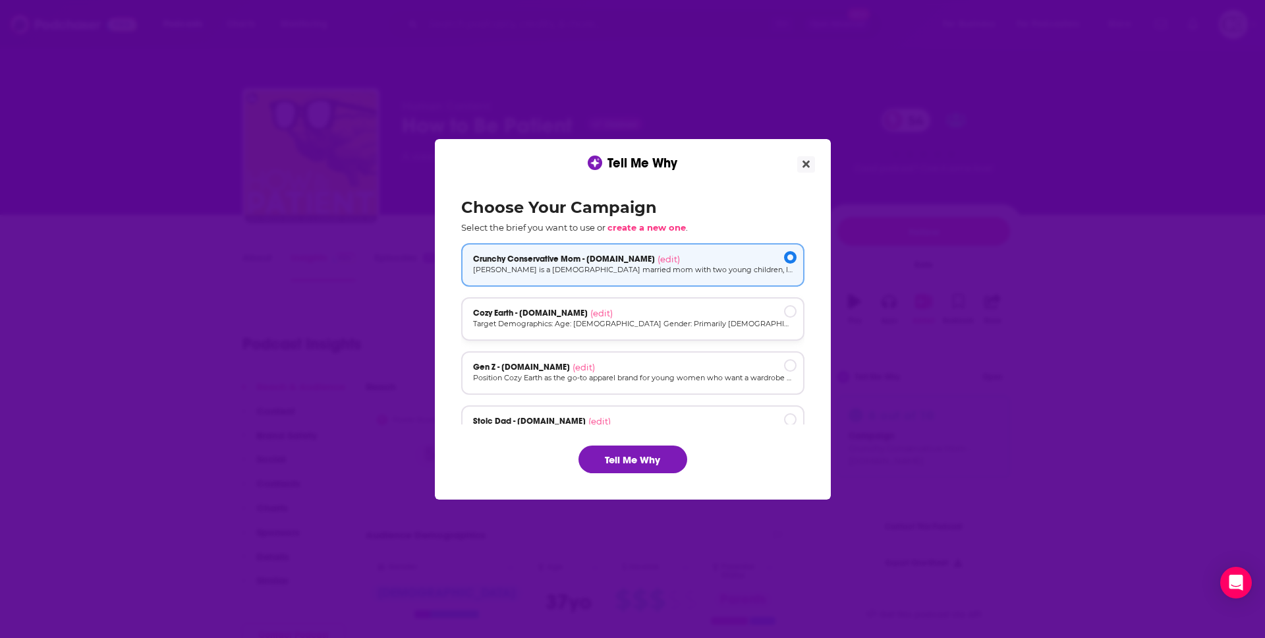
click at [671, 325] on p "Target Demographics: Age: [DEMOGRAPHIC_DATA] Gender: Primarily [DEMOGRAPHIC_DAT…" at bounding box center [632, 323] width 319 height 11
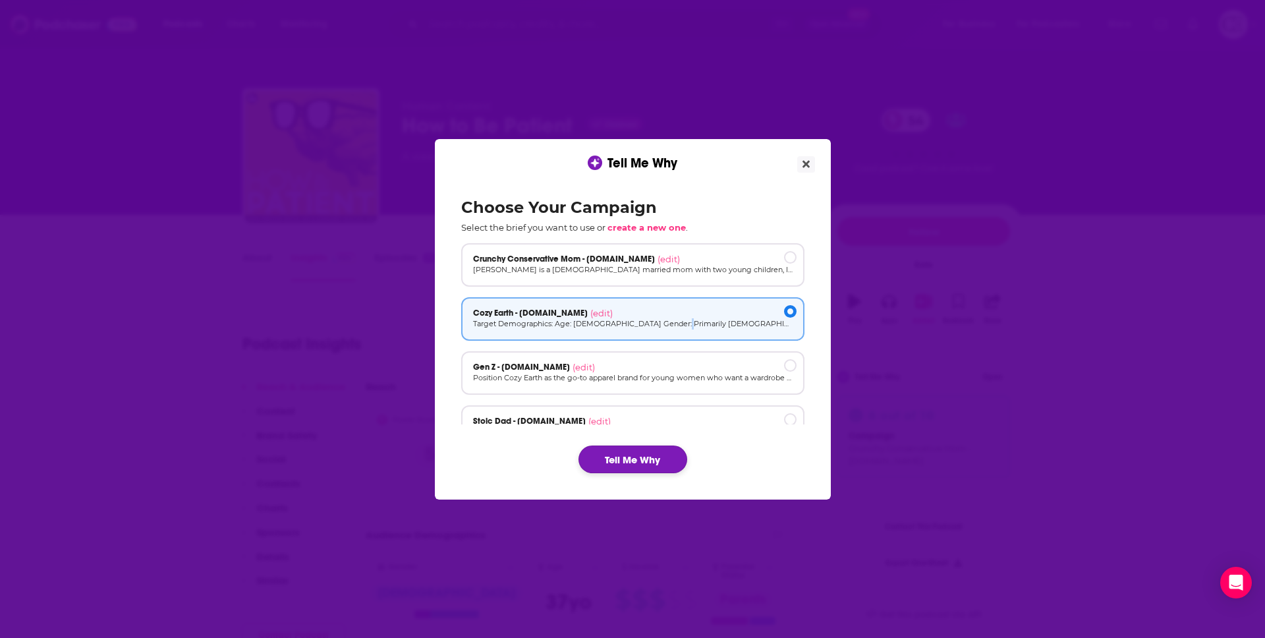
click at [607, 466] on button "Tell Me Why" at bounding box center [632, 459] width 109 height 28
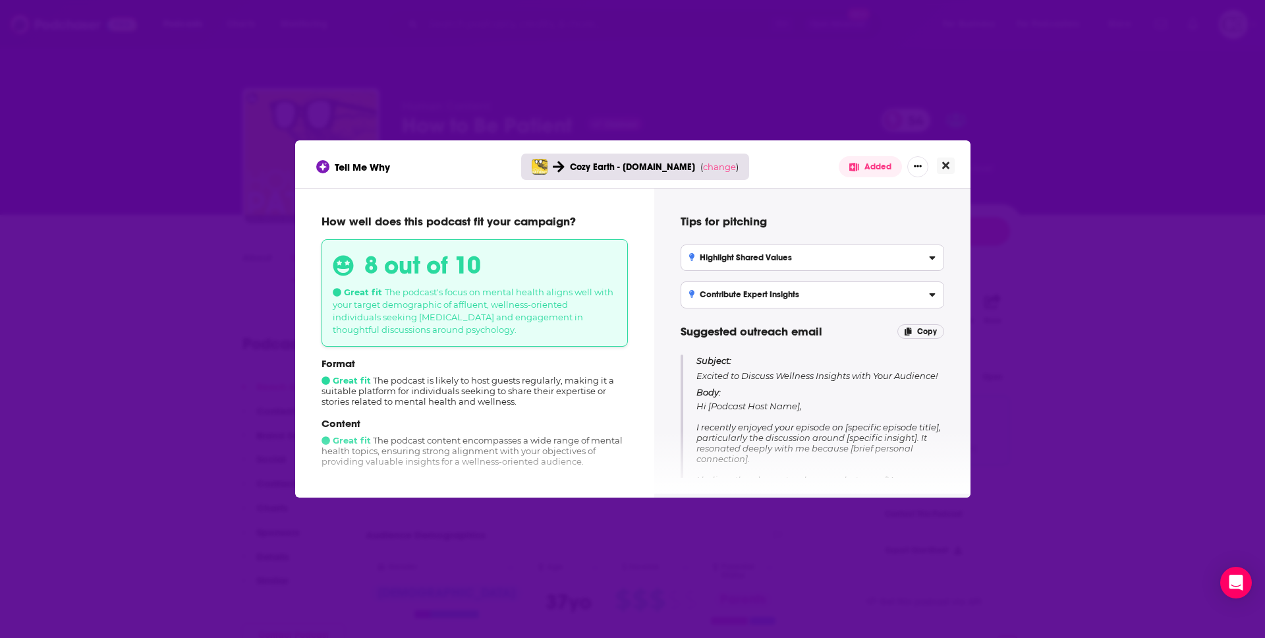
click at [941, 171] on button "Close" at bounding box center [946, 165] width 18 height 16
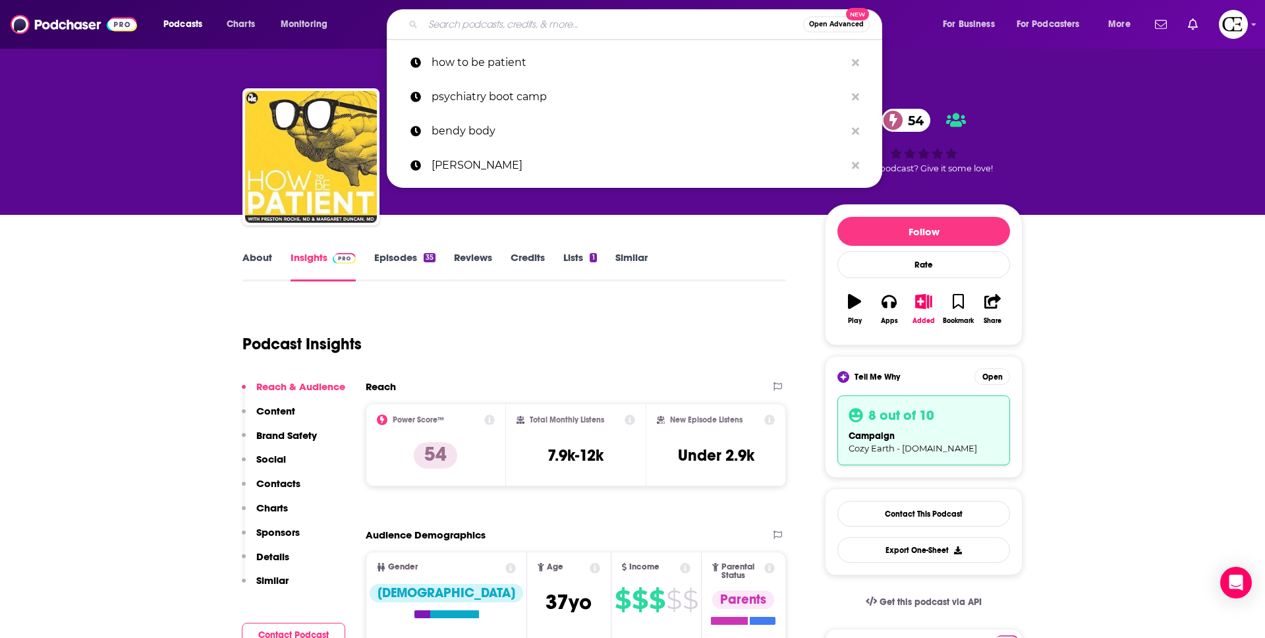
click at [490, 28] on input "Search podcasts, credits, & more..." at bounding box center [613, 24] width 380 height 21
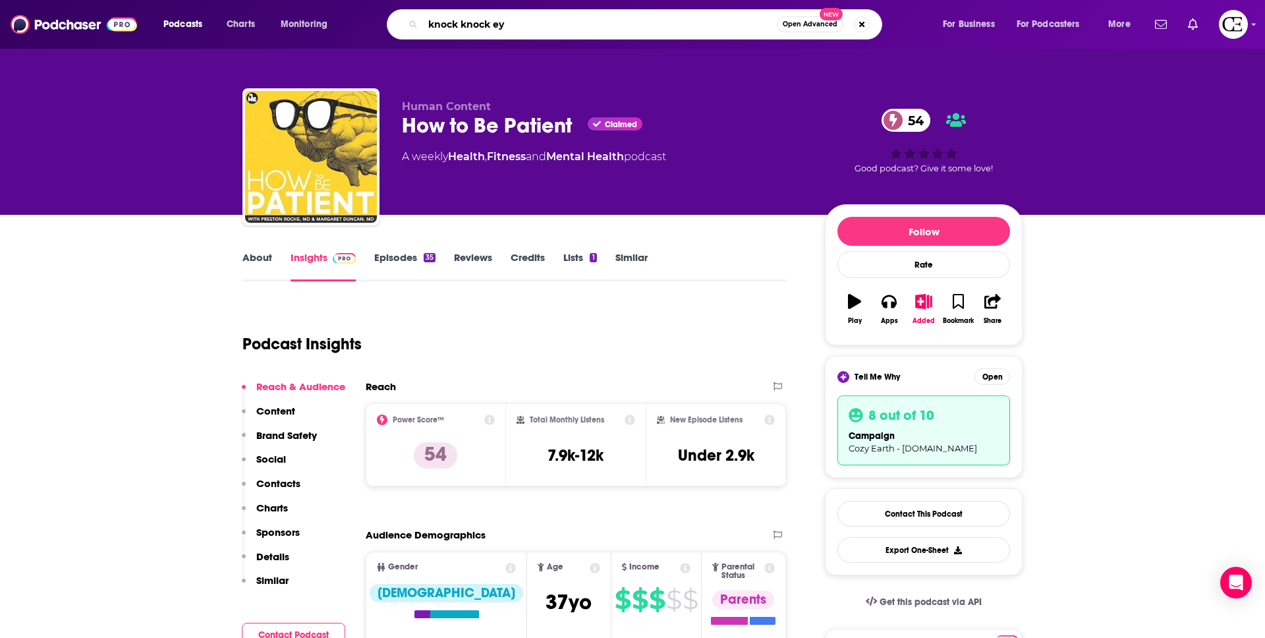
type input "knock knock eye"
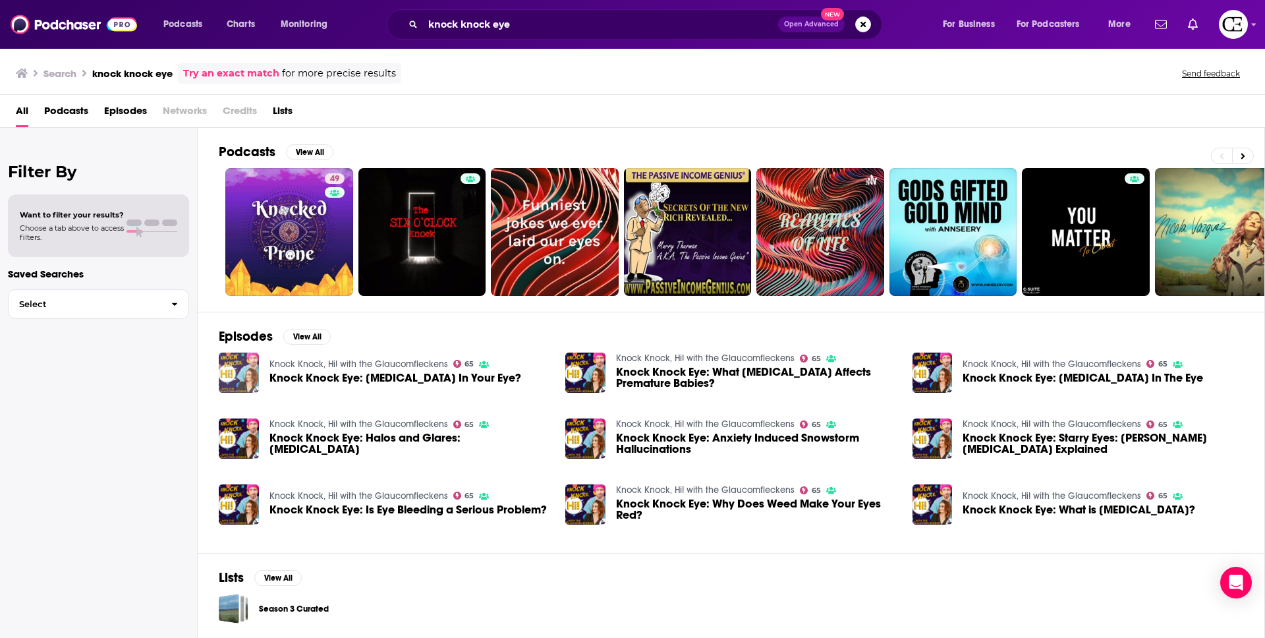
click at [246, 364] on img "Knock Knock Eye: Herpes In Your Eye?" at bounding box center [239, 372] width 40 height 40
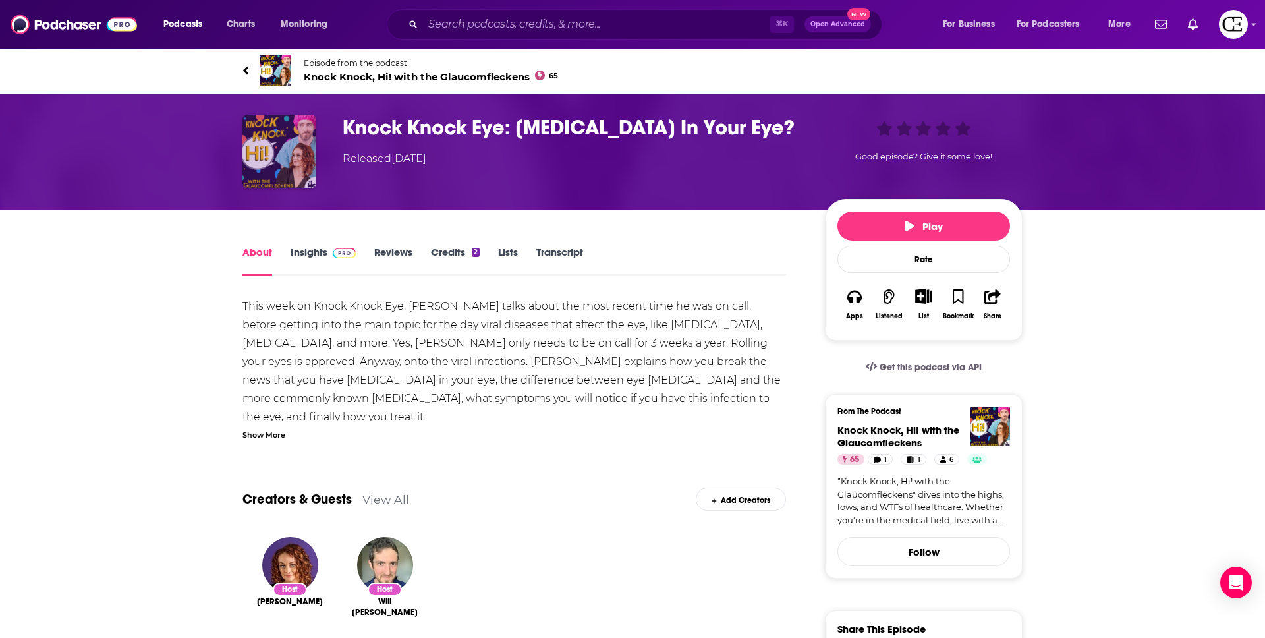
click at [292, 148] on img "Knock Knock Eye: Herpes In Your Eye?" at bounding box center [279, 152] width 74 height 74
click at [362, 156] on div "Released Thursday, 8th February 2024" at bounding box center [385, 159] width 84 height 16
click at [358, 76] on span "Knock Knock, Hi! with the Glaucomfleckens 65" at bounding box center [431, 76] width 254 height 13
